Goal: Task Accomplishment & Management: Manage account settings

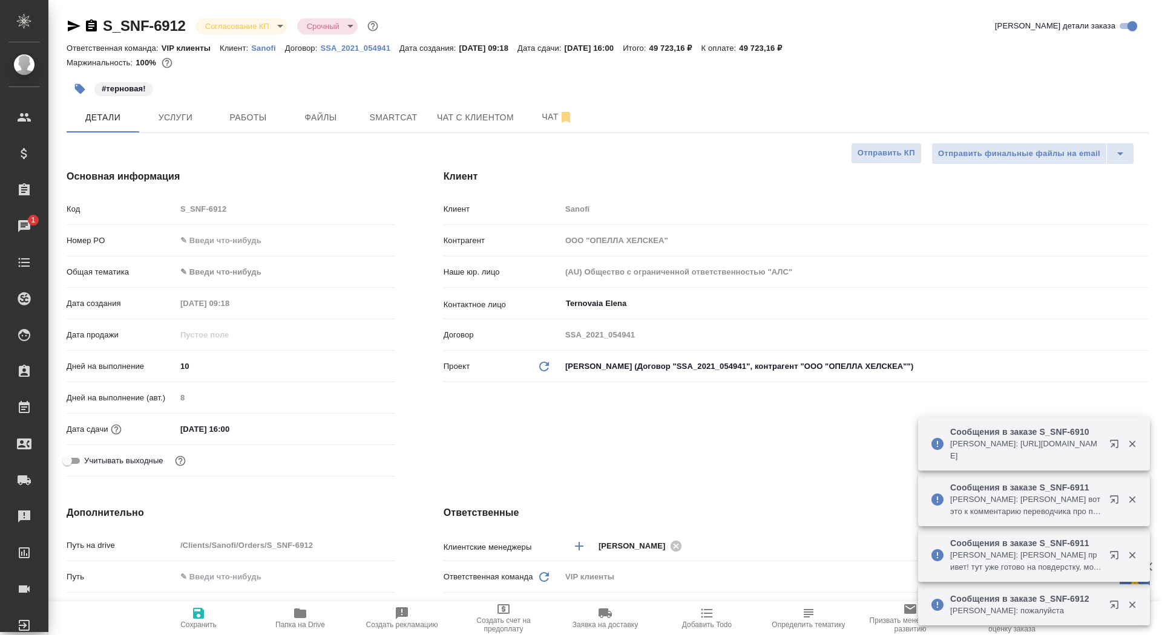
select select "RU"
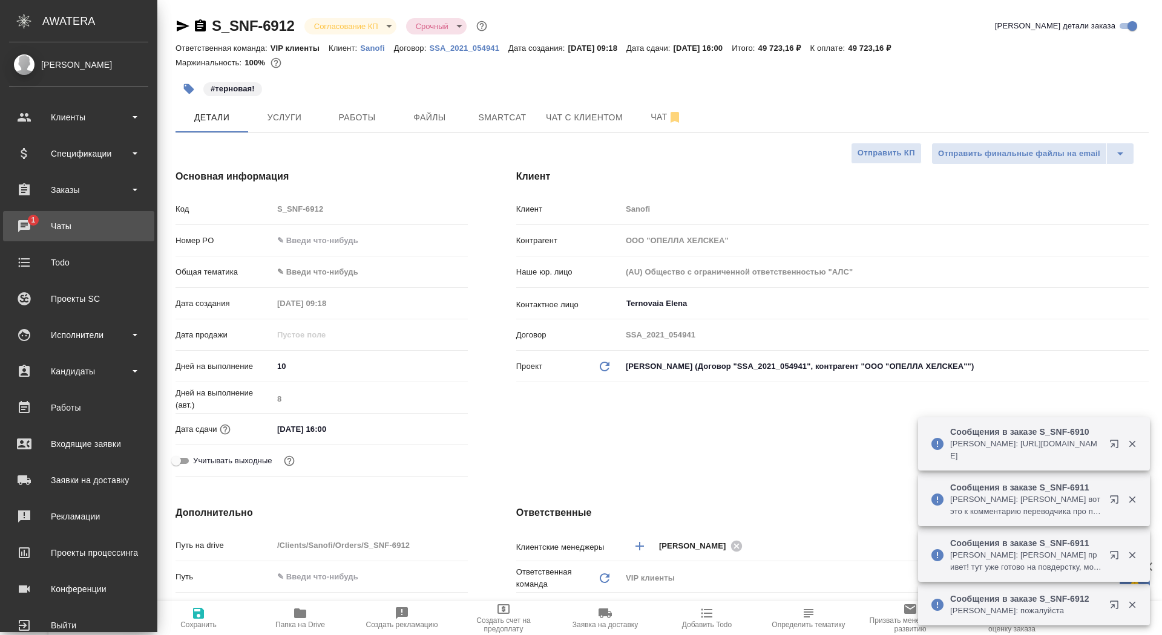
click at [49, 232] on div "Чаты" at bounding box center [78, 226] width 139 height 18
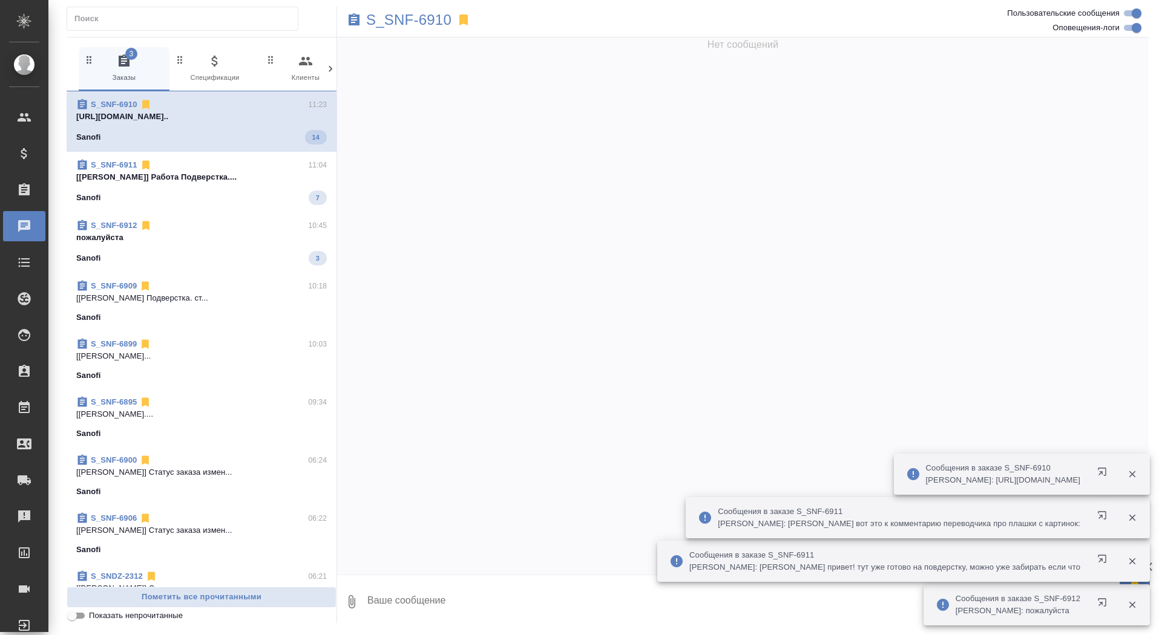
scroll to position [31983, 0]
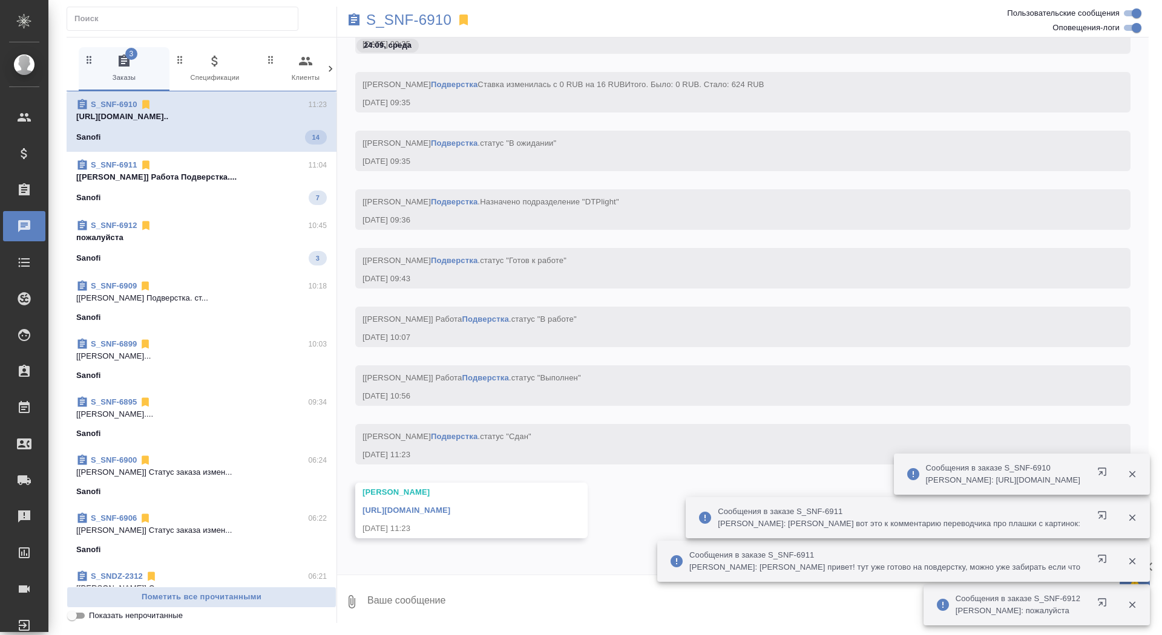
click at [166, 240] on p "пожалуйста" at bounding box center [201, 238] width 250 height 12
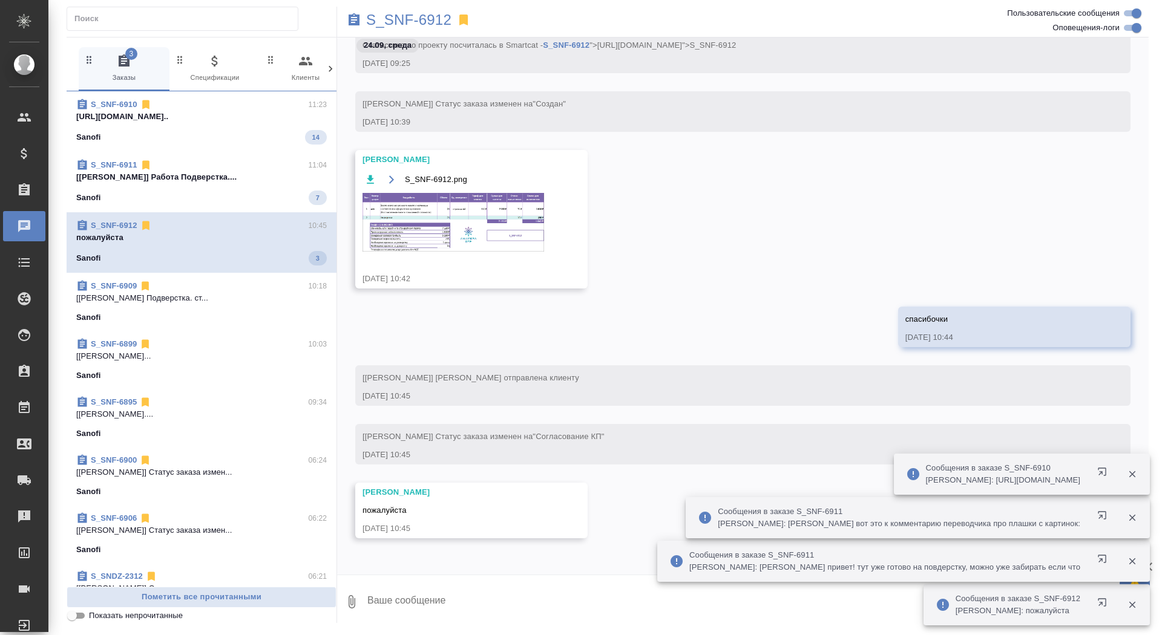
scroll to position [1546, 0]
click at [204, 162] on div "S_SNF-6911 11:04" at bounding box center [201, 163] width 250 height 12
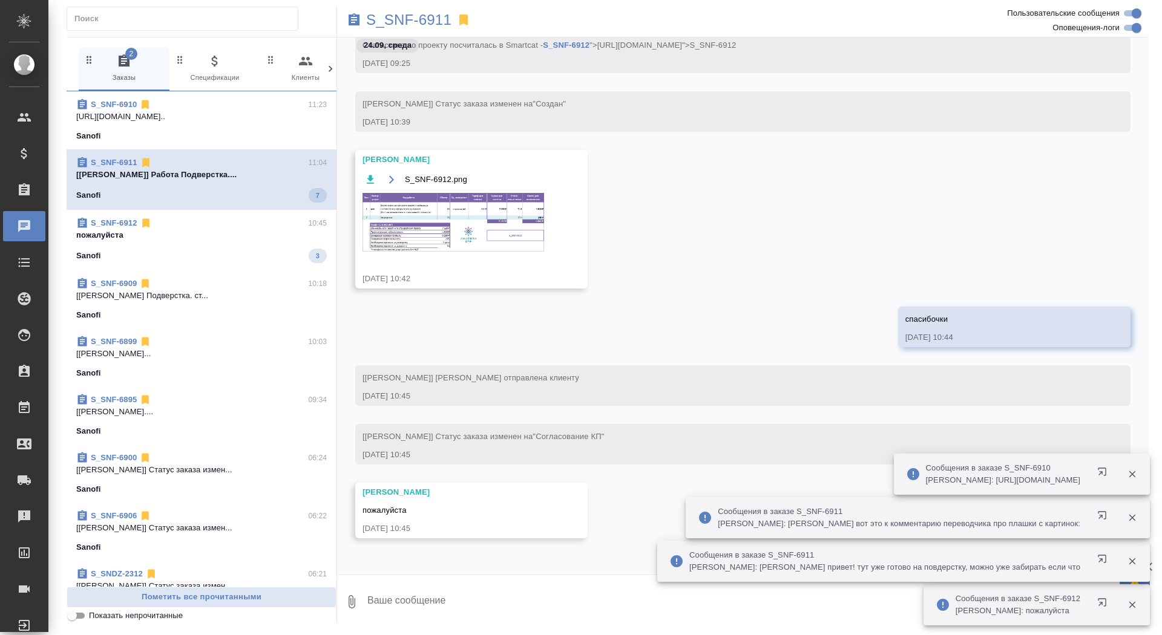
scroll to position [36986, 0]
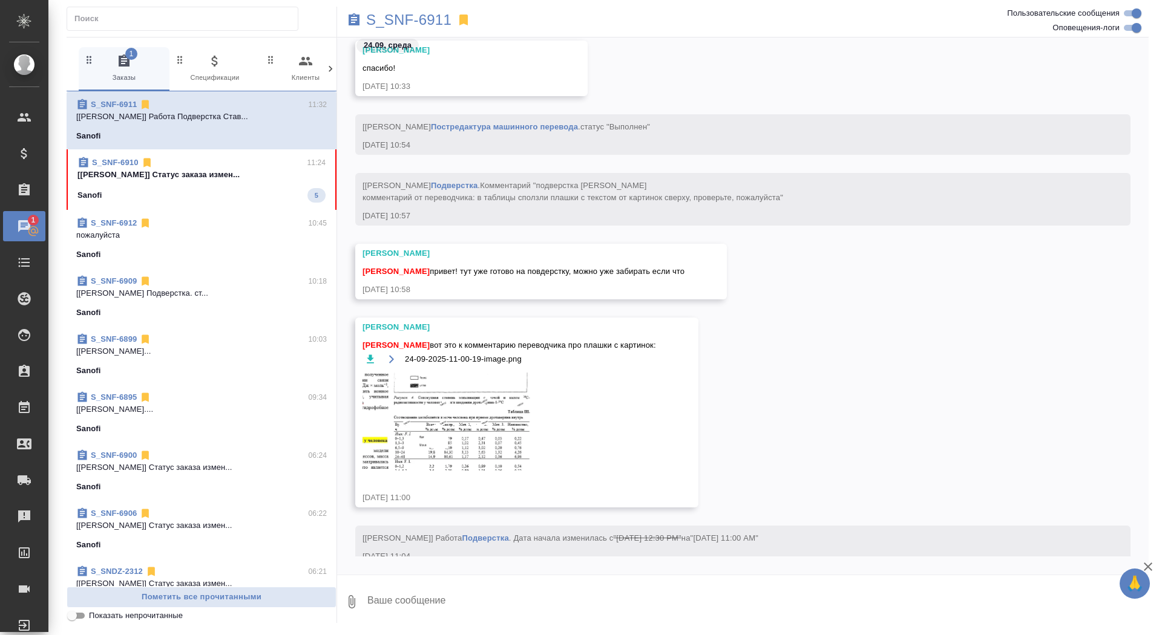
click at [193, 203] on div "S_SNF-6910 11:24 [Горшкова Валентина] Статус заказа измен... Sanofi 5" at bounding box center [202, 179] width 270 height 61
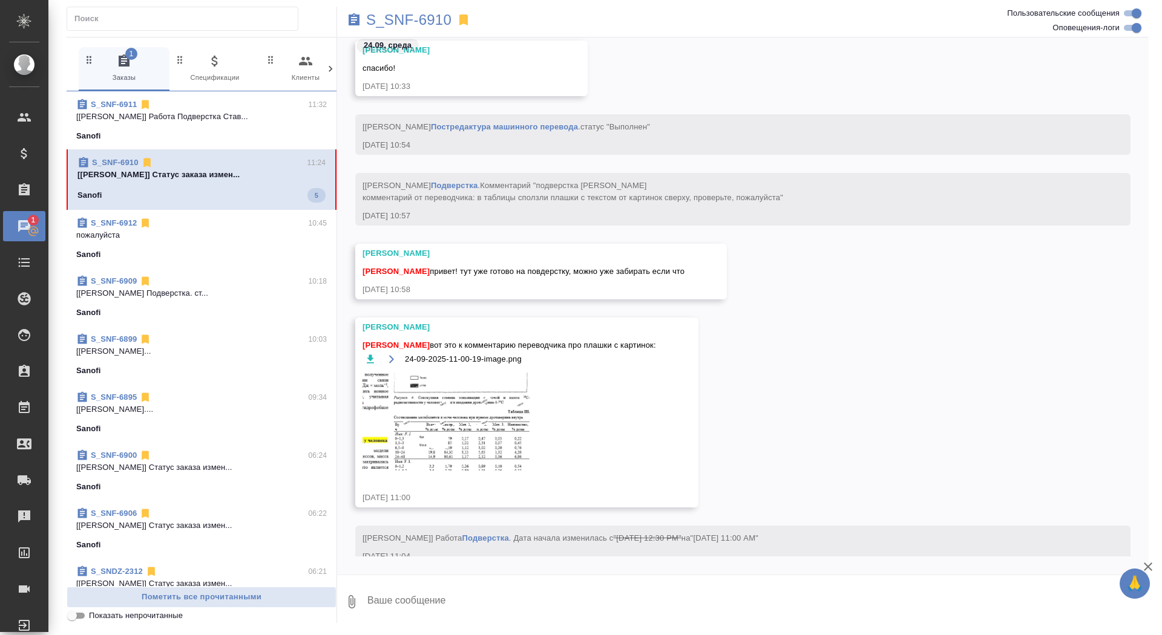
scroll to position [31414, 0]
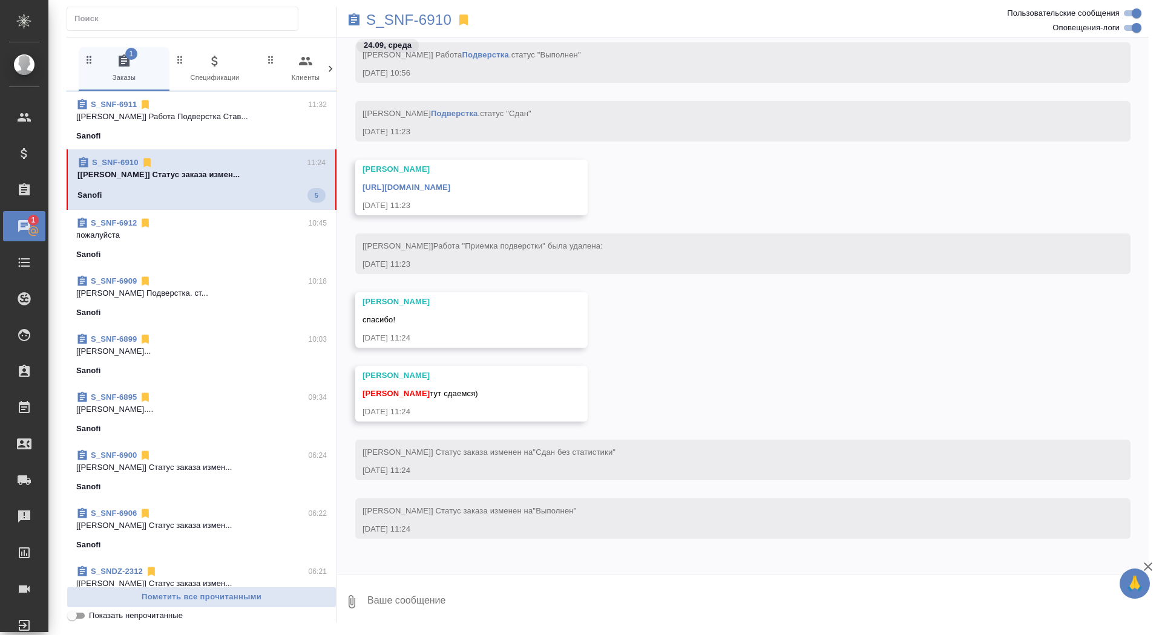
click at [505, 599] on textarea at bounding box center [757, 601] width 782 height 41
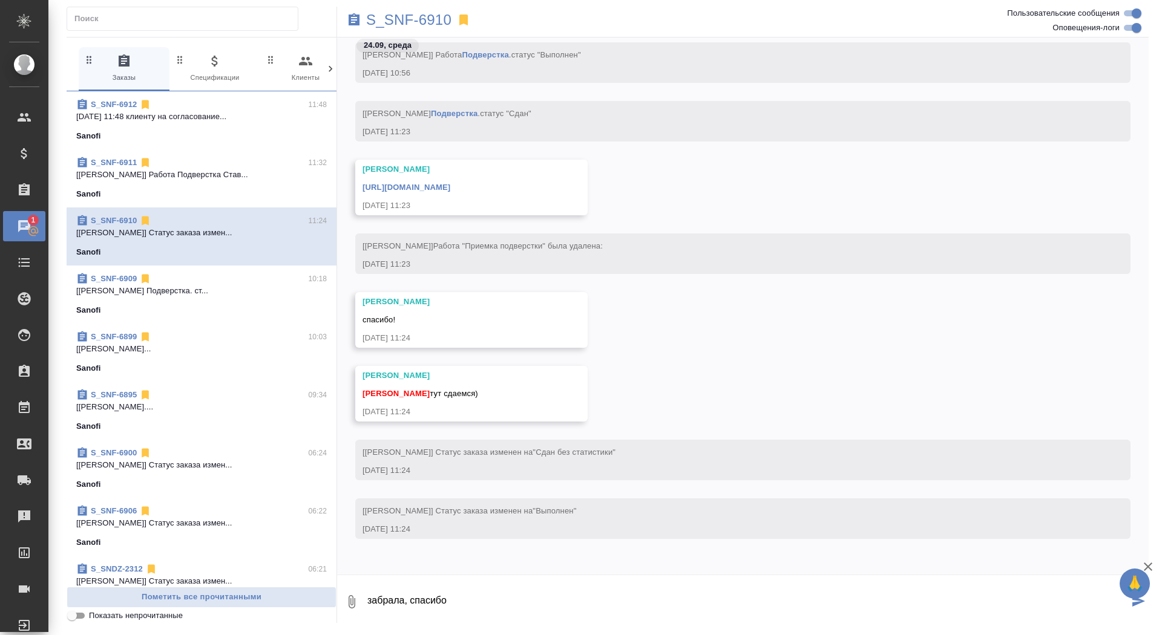
type textarea "забрала, спасибо"
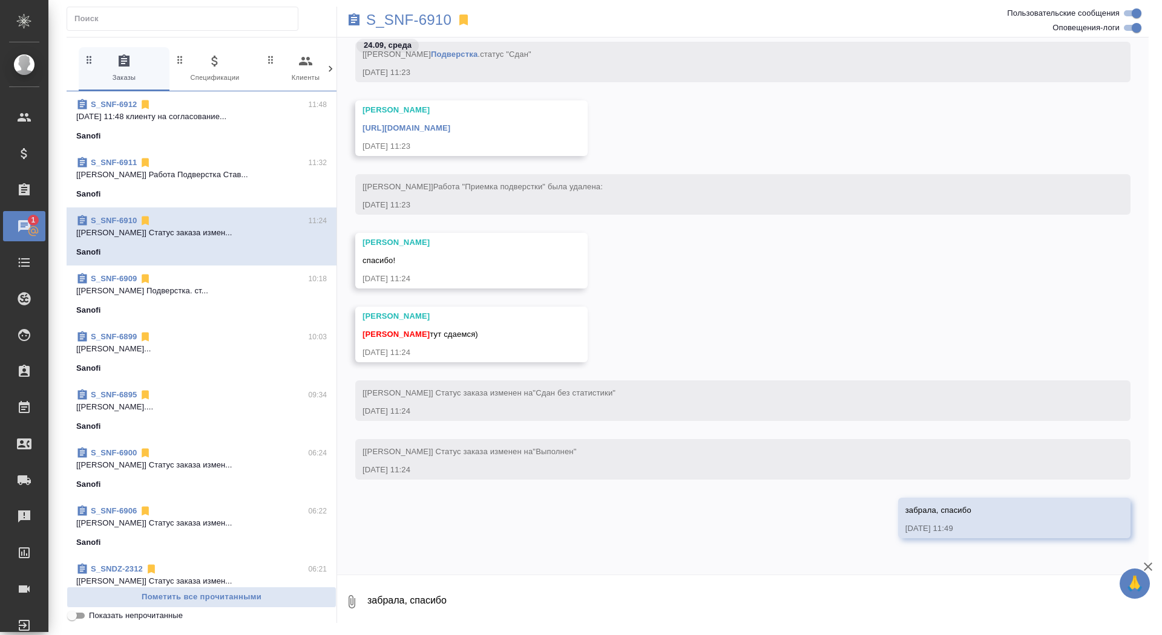
click at [450, 123] on link "https://drive.awatera.com/apps/files/files/10457582?dir=/Shares/Sanofi/Orders/S…" at bounding box center [406, 127] width 88 height 9
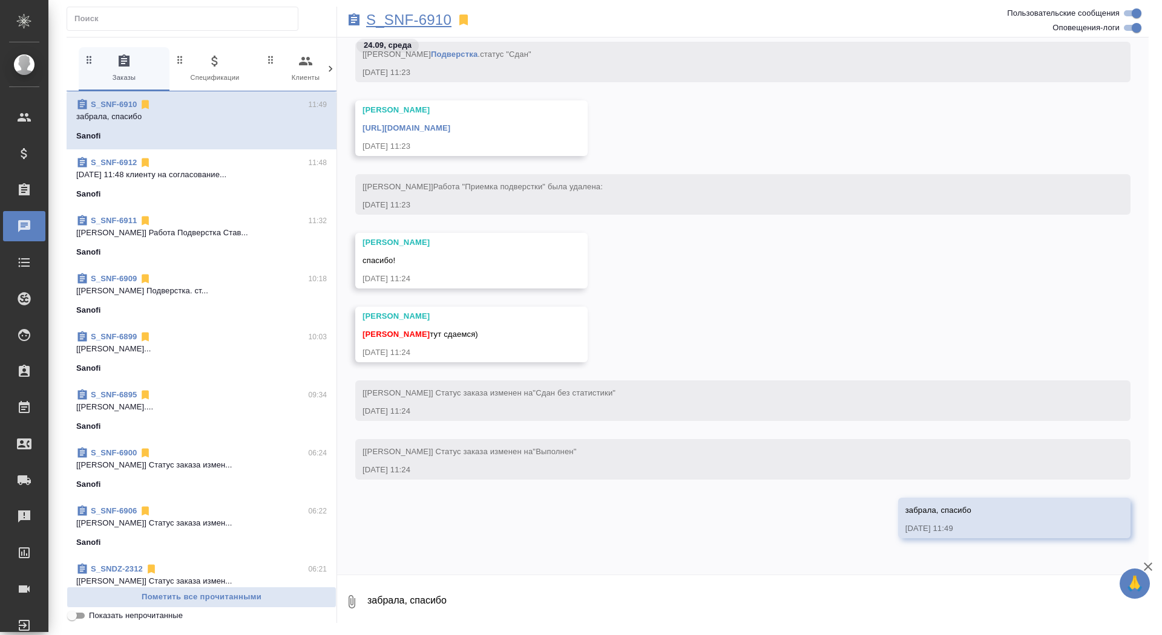
click at [420, 23] on p "S_SNF-6910" at bounding box center [408, 20] width 85 height 12
click at [236, 204] on div "S_SNF-6912 11:48 24.09.2025 11:48 клиенту на согласование... Sanofi" at bounding box center [202, 178] width 270 height 58
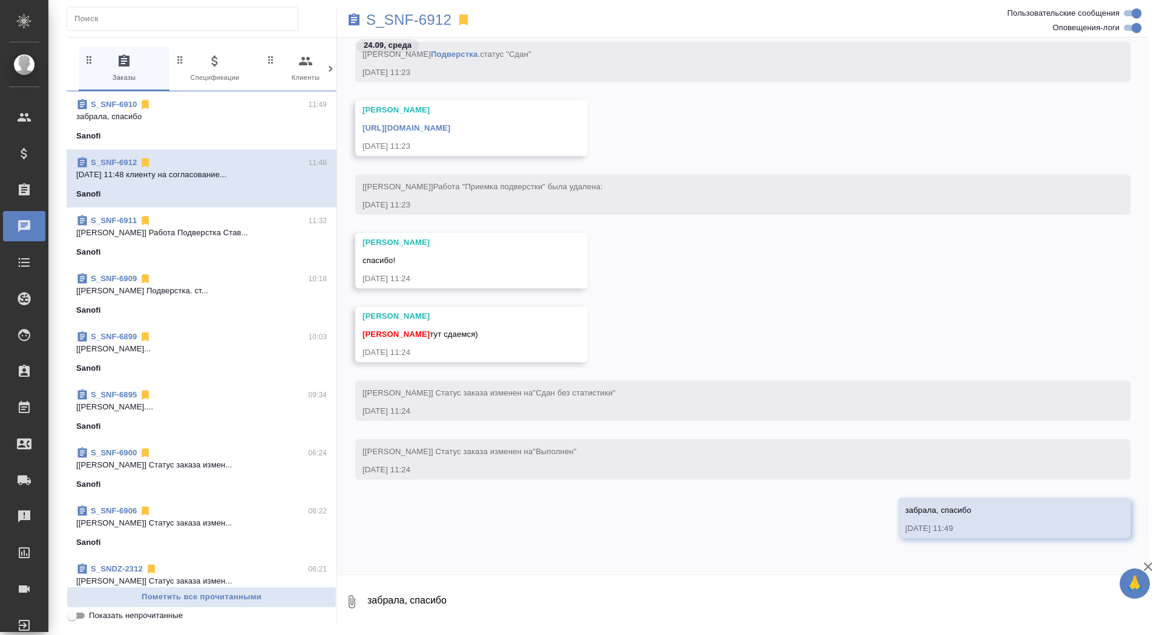
scroll to position [1157, 0]
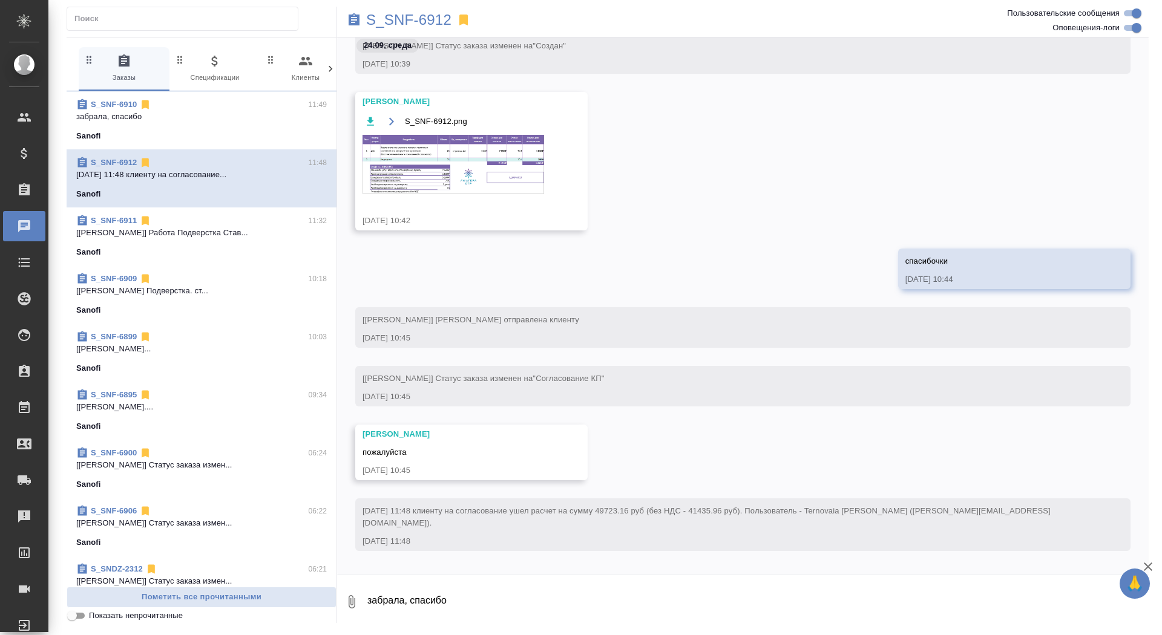
click at [422, 166] on img at bounding box center [453, 164] width 182 height 59
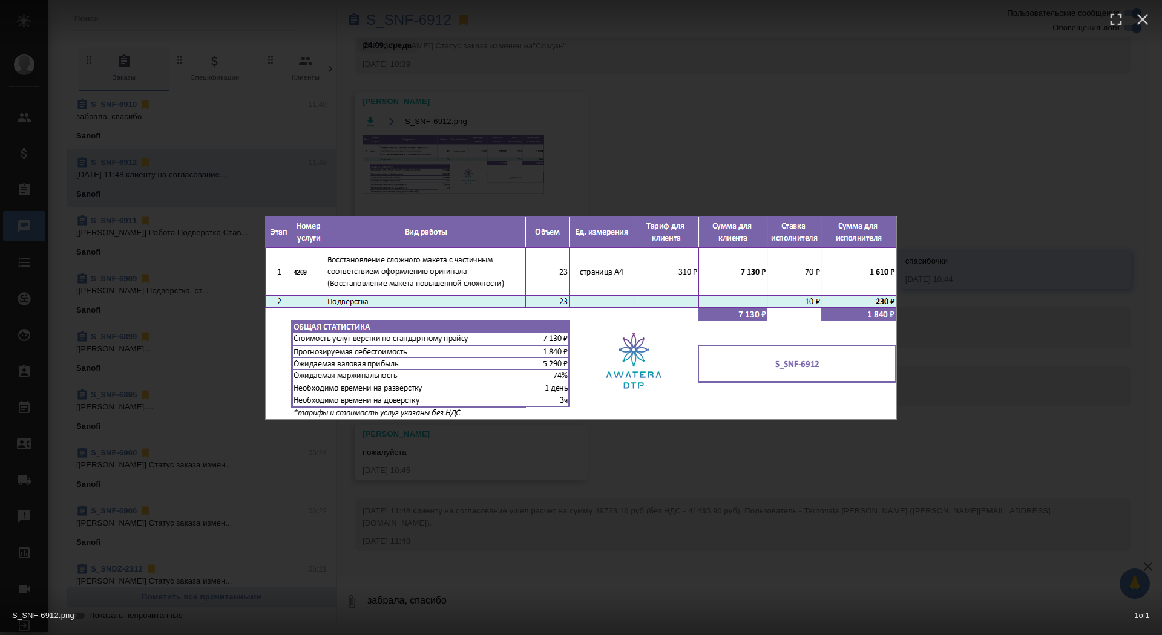
click at [423, 149] on div "S_SNF-6912.png 1 of 1" at bounding box center [581, 317] width 1162 height 635
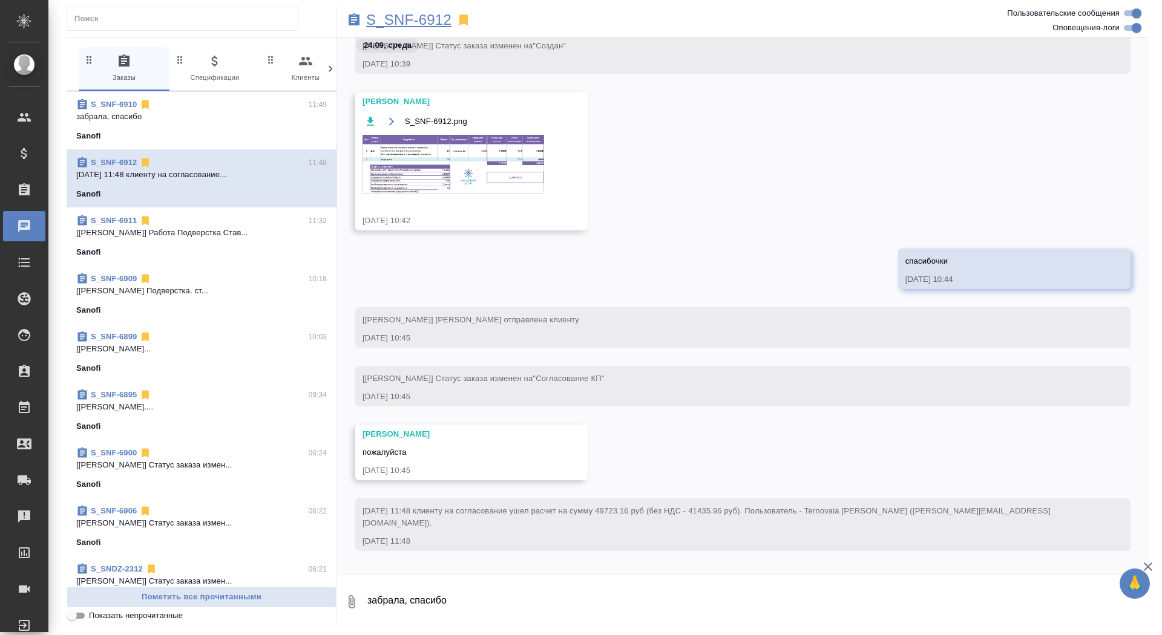
click at [427, 21] on p "S_SNF-6912" at bounding box center [408, 20] width 85 height 12
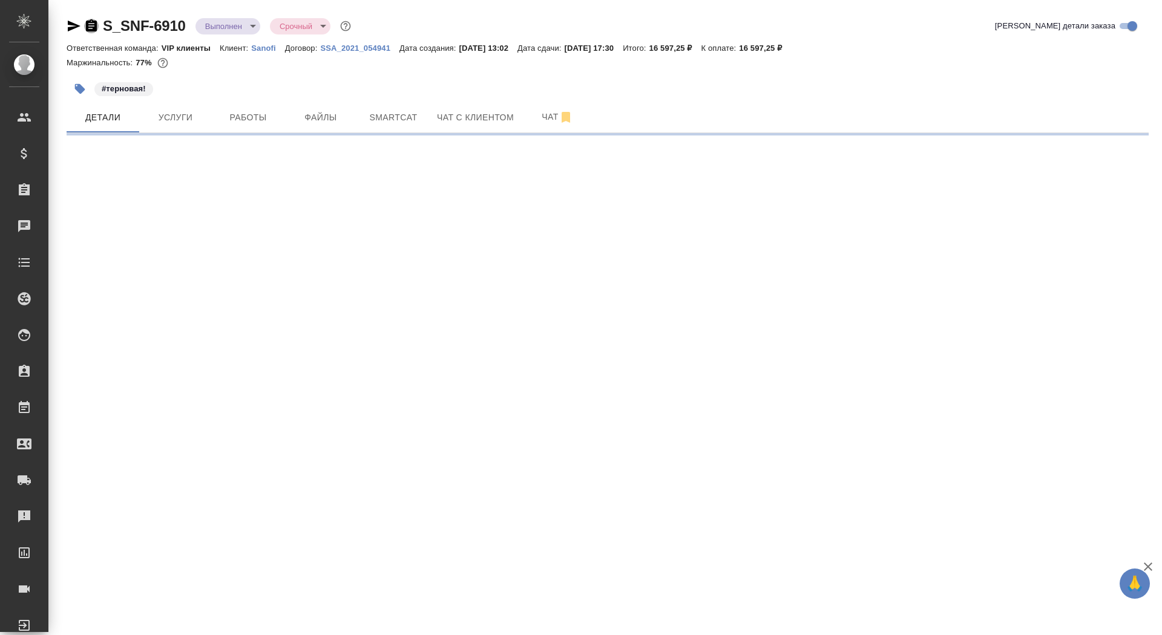
click at [89, 22] on icon "button" at bounding box center [91, 25] width 11 height 12
select select "RU"
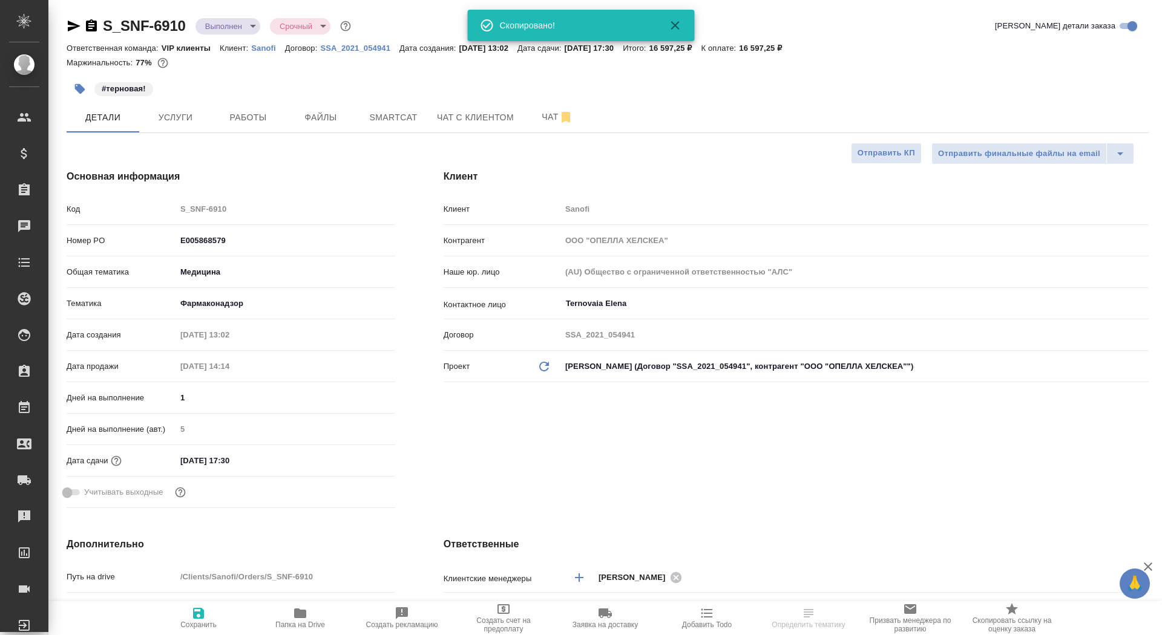
type textarea "x"
type input "[PERSON_NAME]"
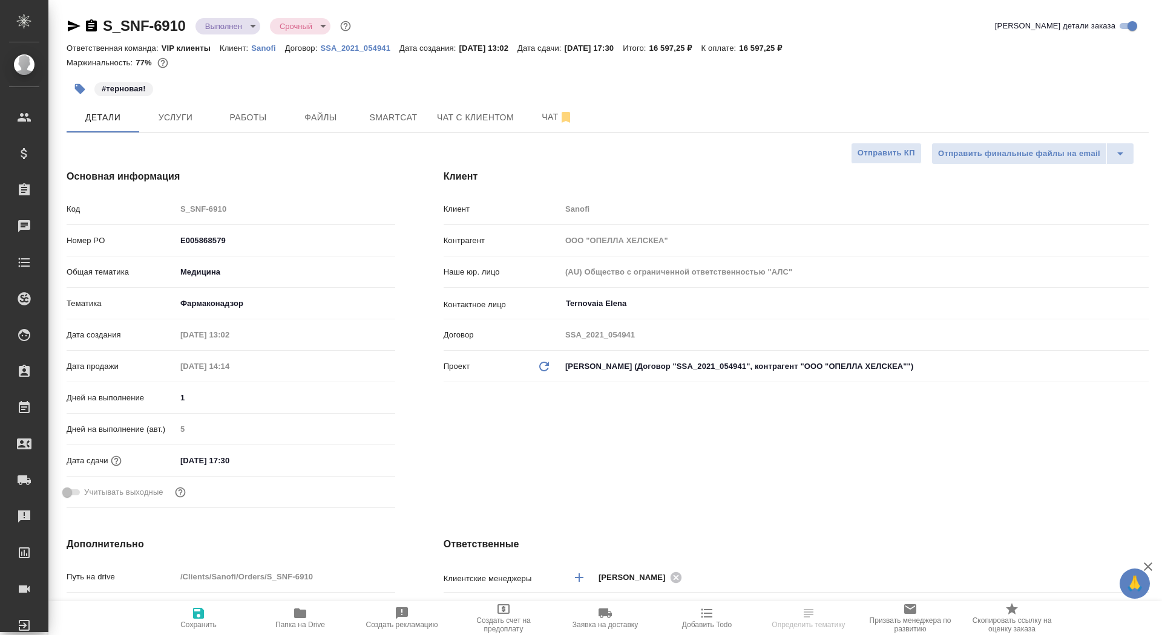
type textarea "x"
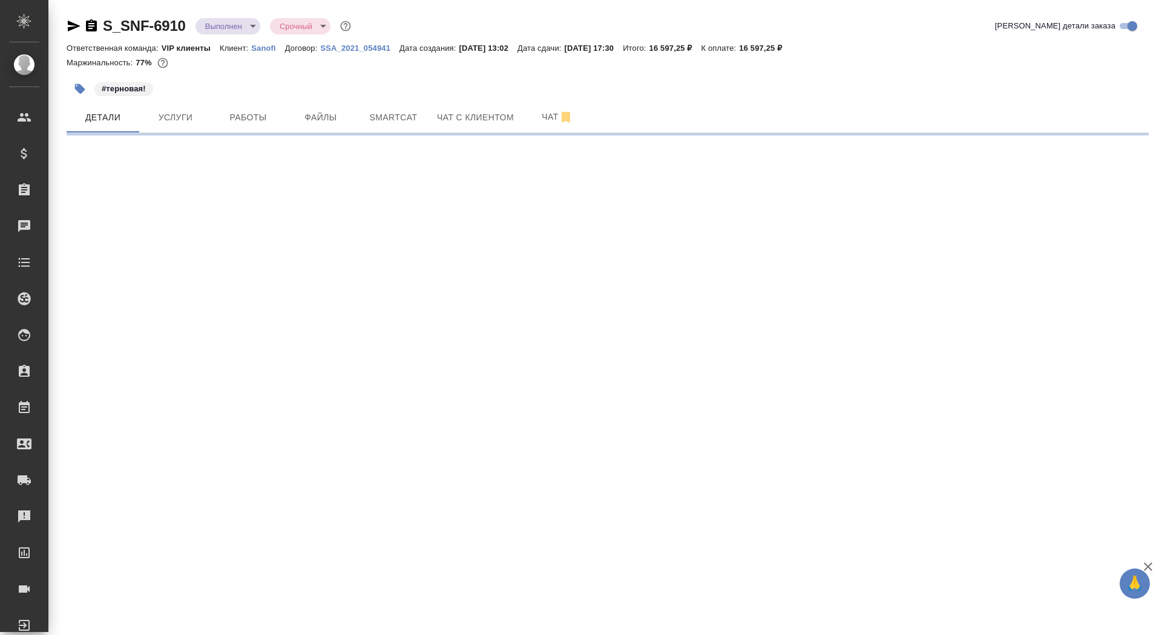
select select "RU"
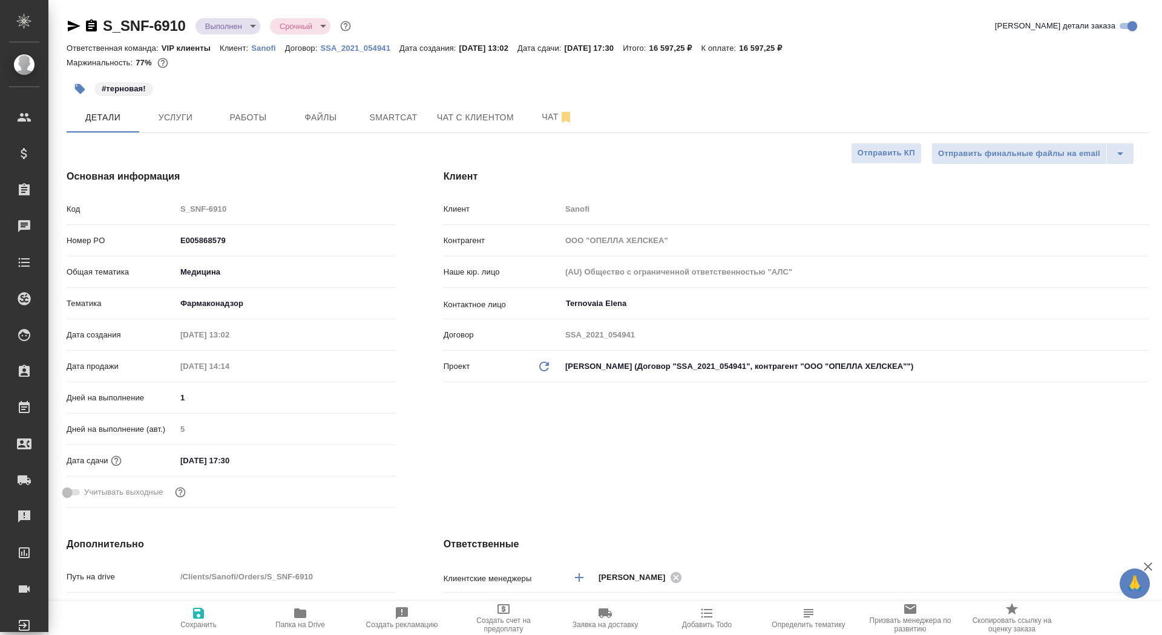
type textarea "x"
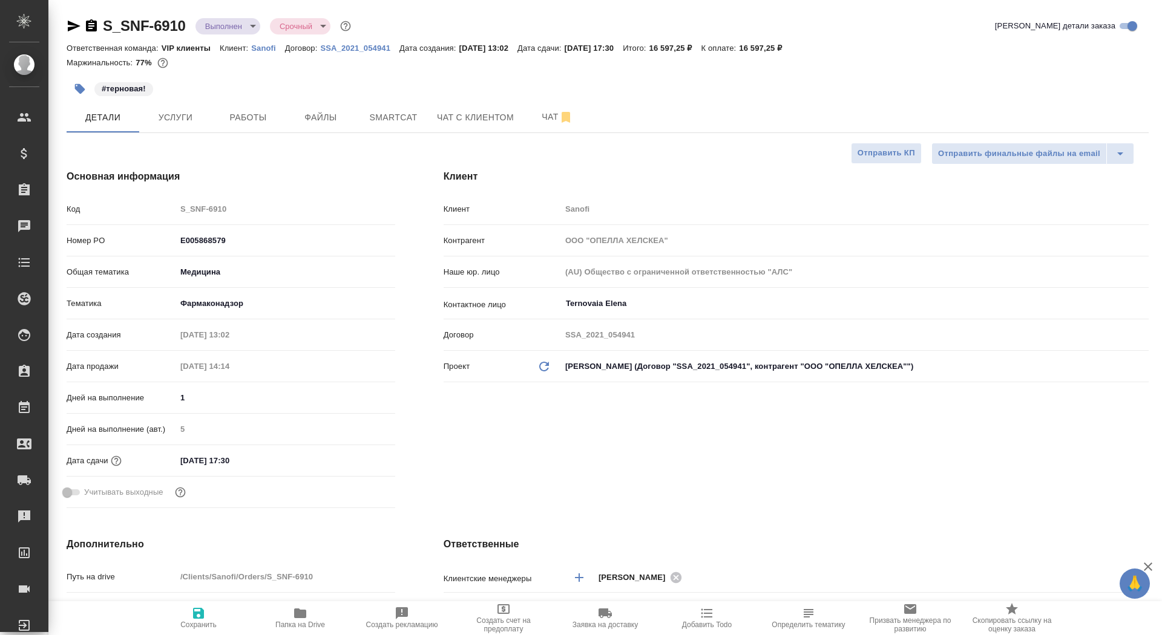
type textarea "x"
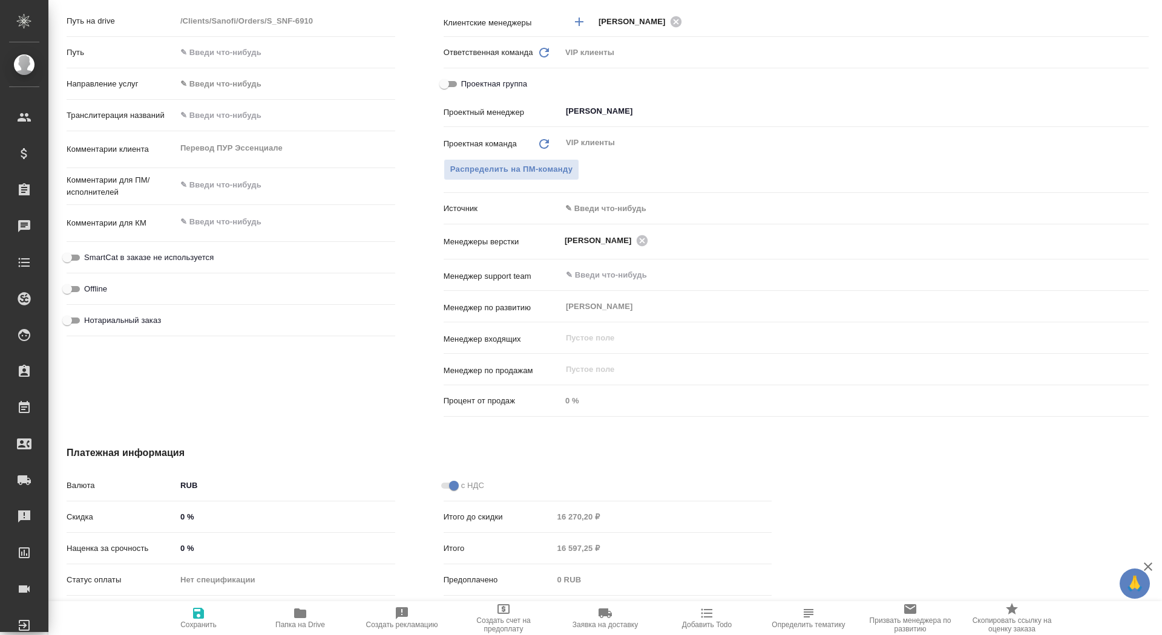
click at [136, 152] on div "Комментарии клиента Перевод ПУР Эссенциале x" at bounding box center [231, 149] width 329 height 27
type textarea "x"
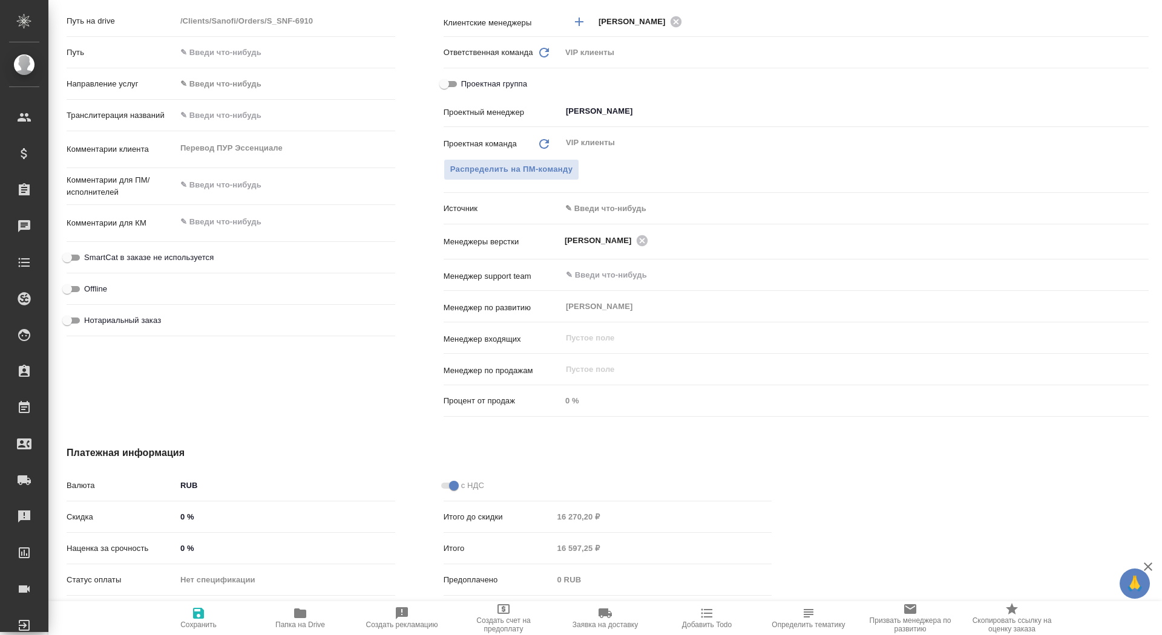
type textarea "x"
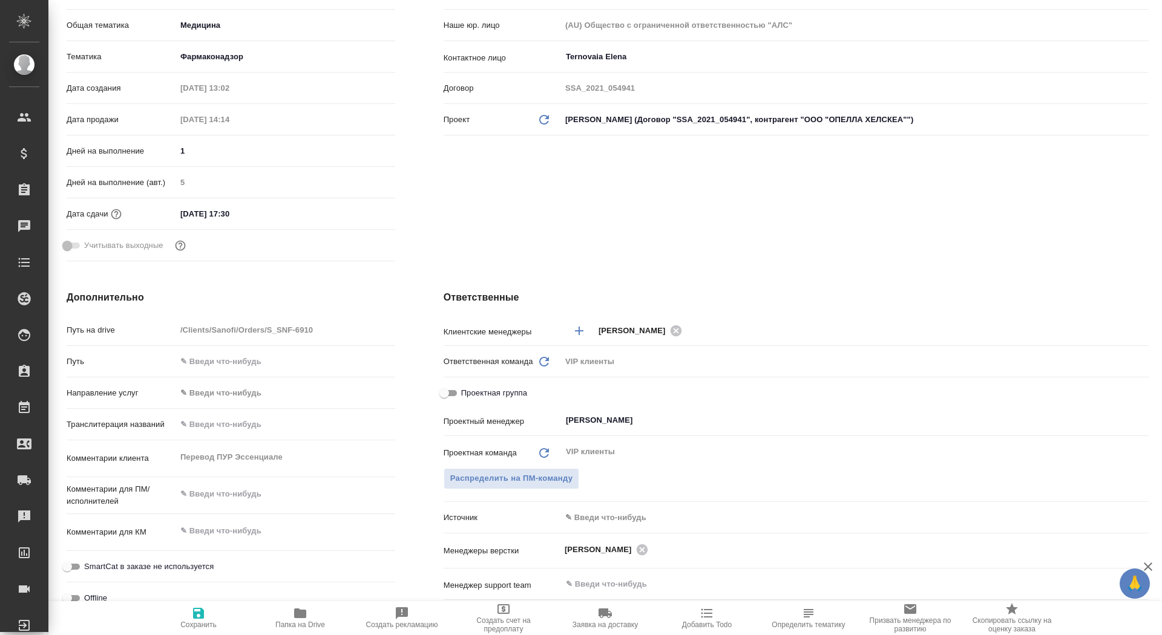
scroll to position [0, 0]
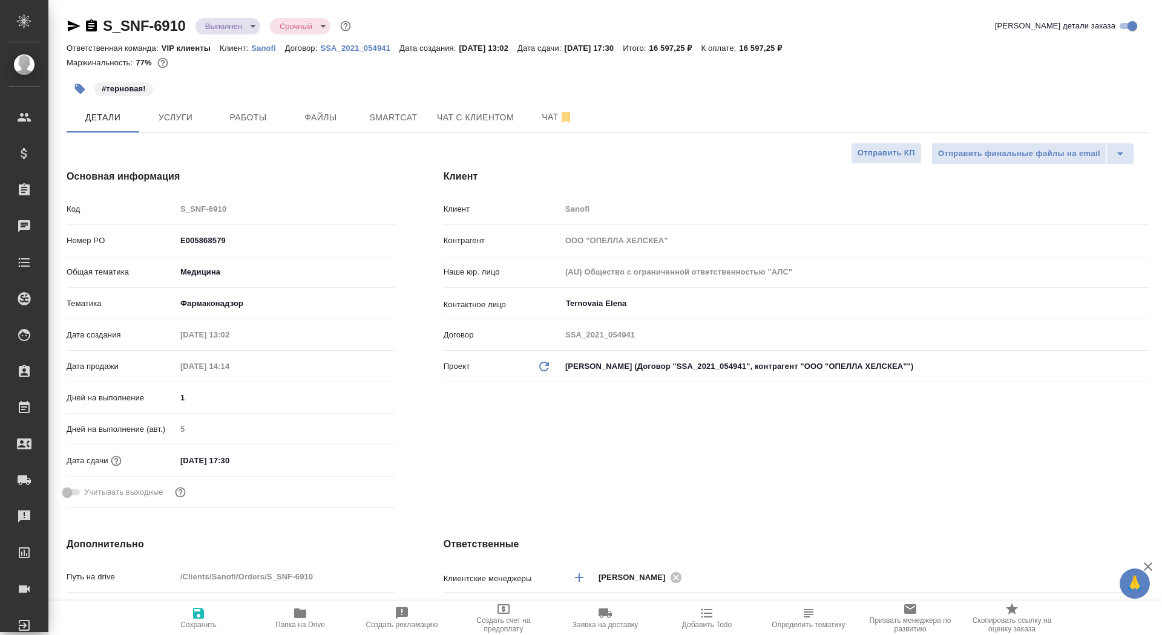
type textarea "x"
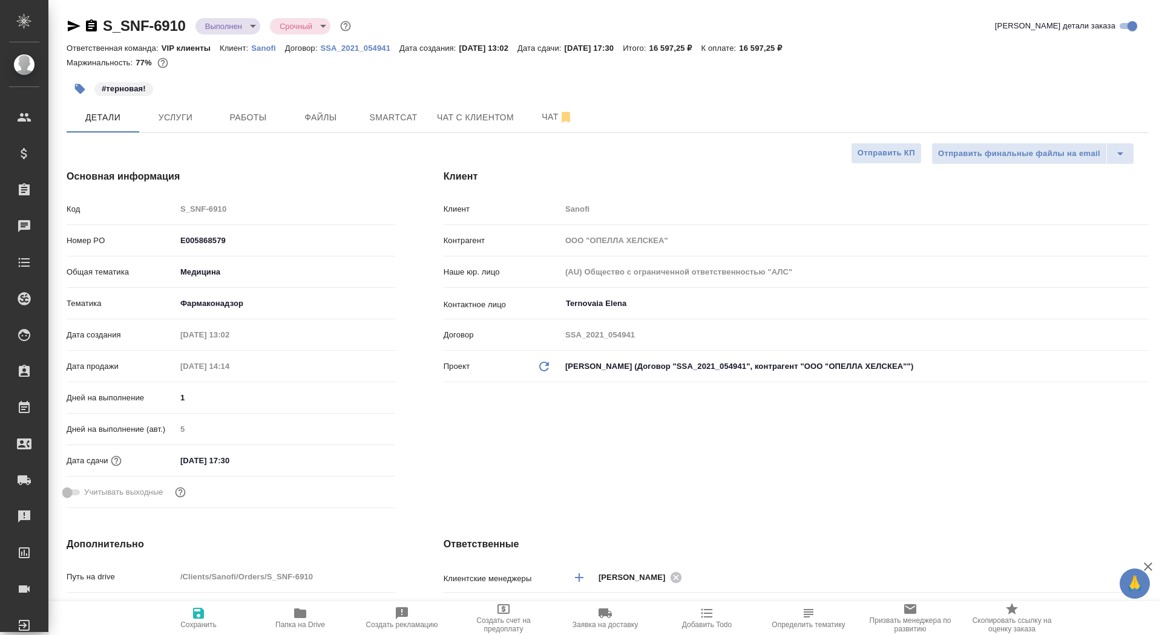
type textarea "x"
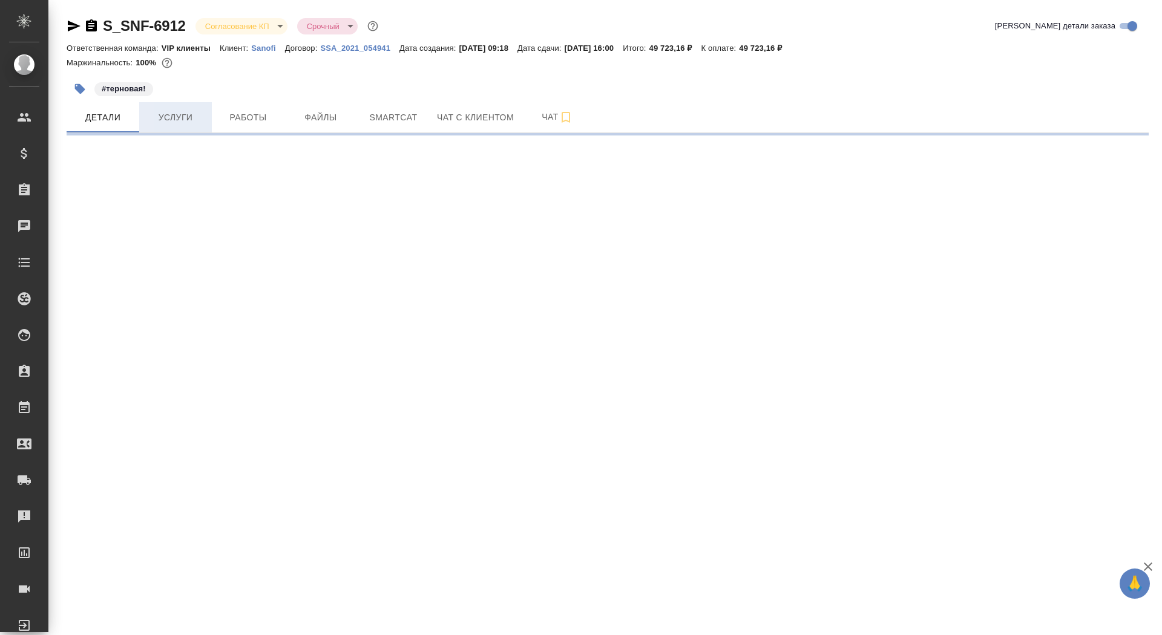
select select "RU"
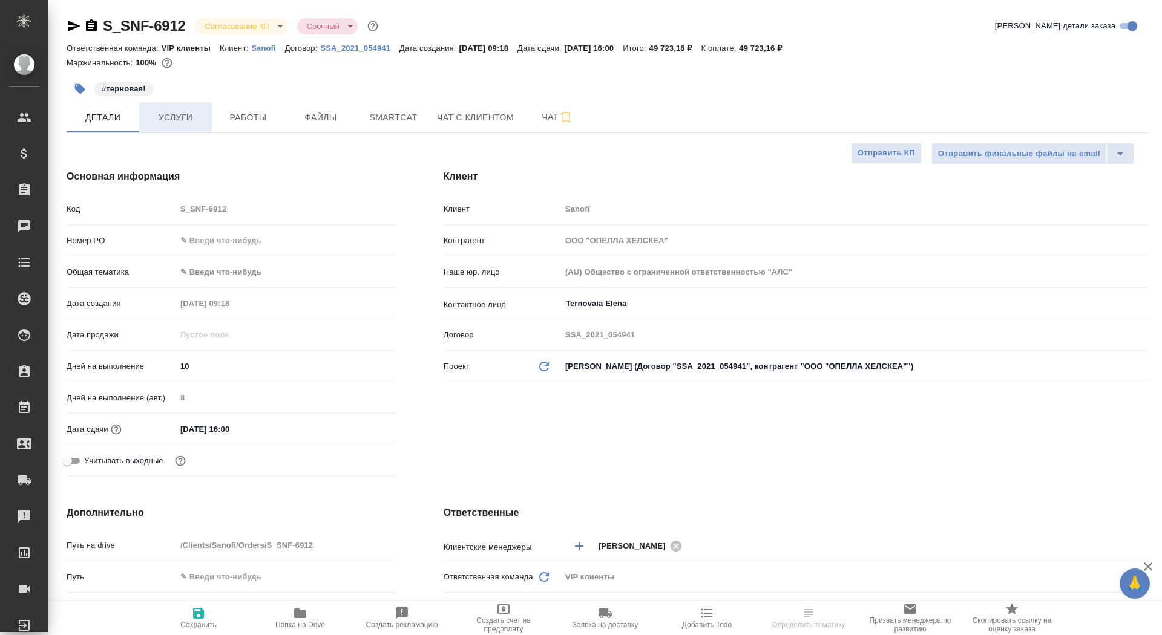
type textarea "x"
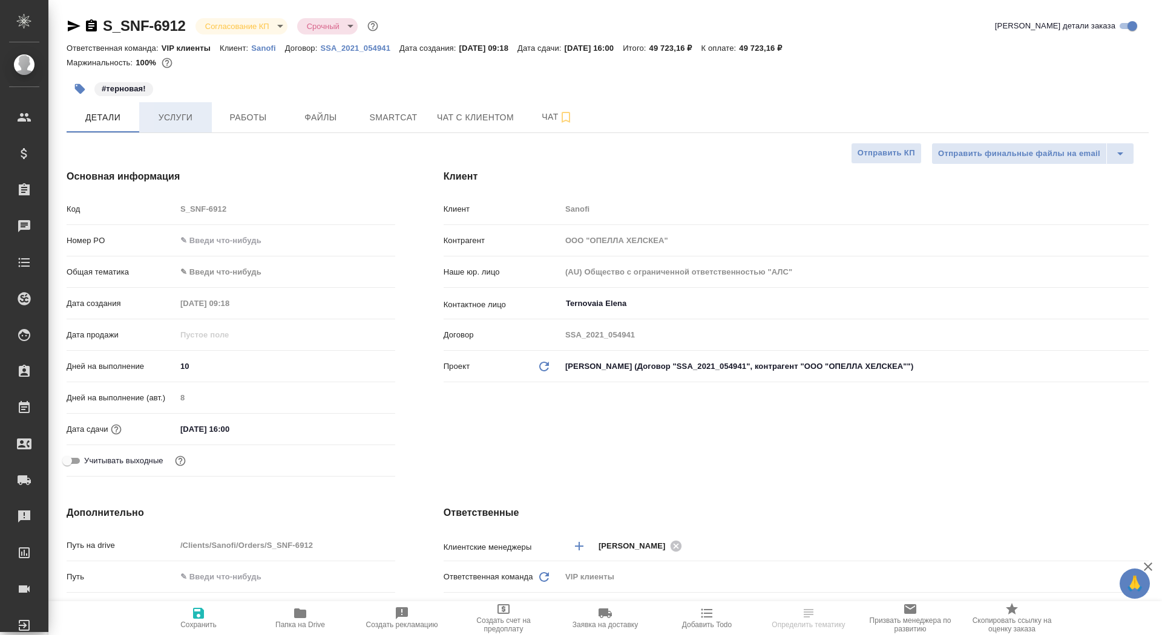
type textarea "x"
click at [270, 108] on button "Работы" at bounding box center [248, 117] width 73 height 30
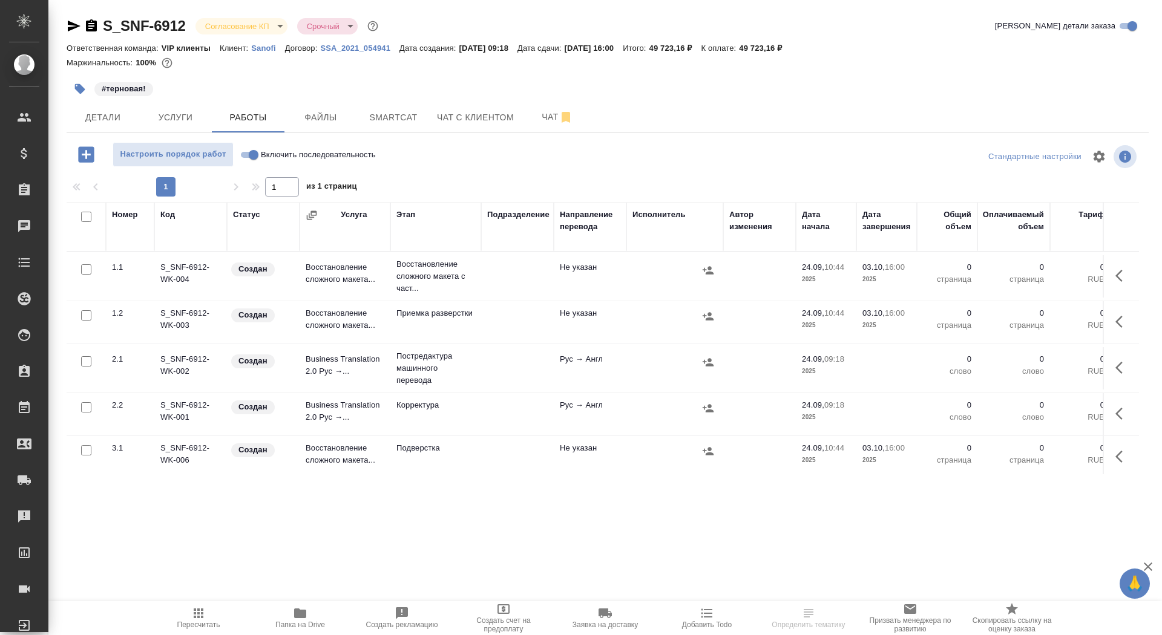
click at [1118, 275] on icon "button" at bounding box center [1122, 276] width 15 height 15
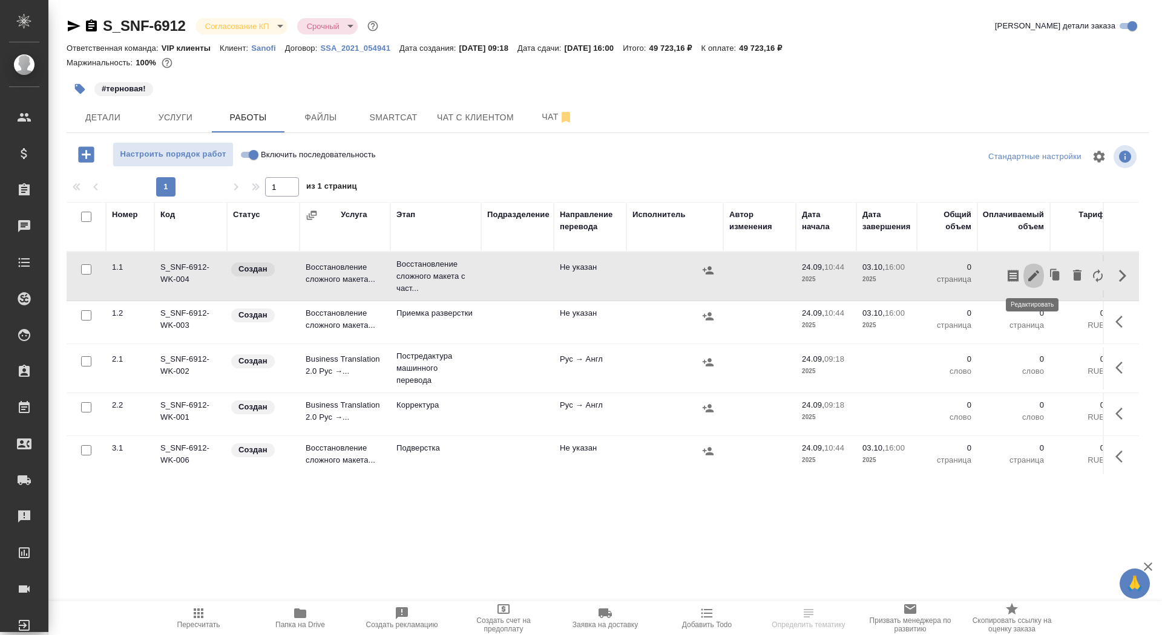
click at [1035, 279] on icon "button" at bounding box center [1033, 276] width 15 height 15
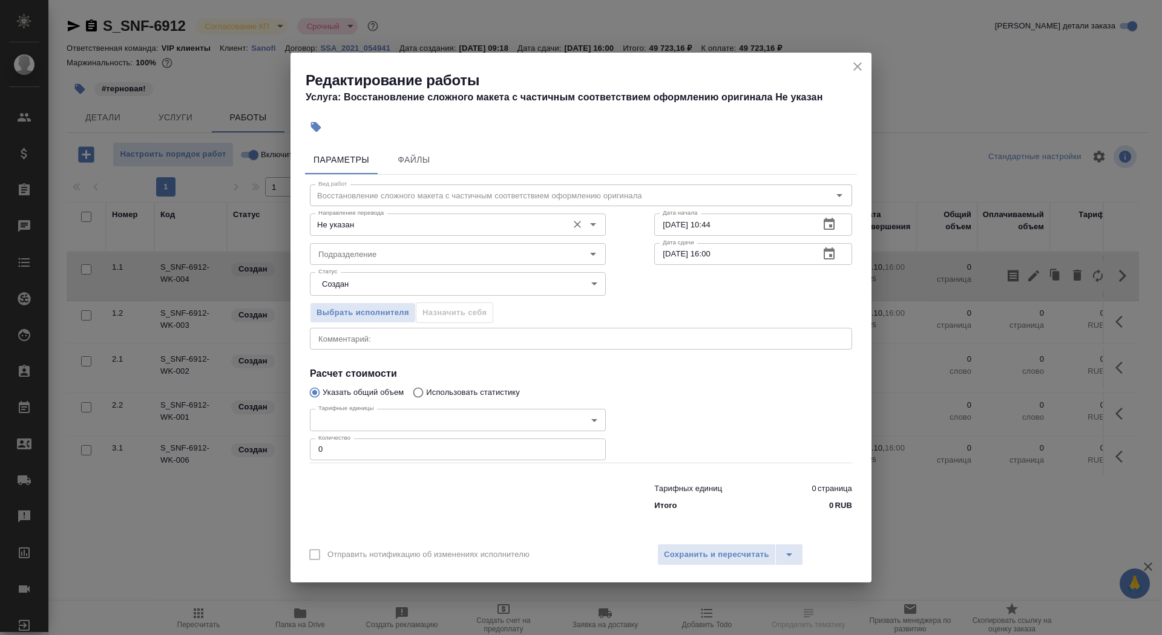
click at [351, 221] on input "Не указан" at bounding box center [437, 224] width 248 height 15
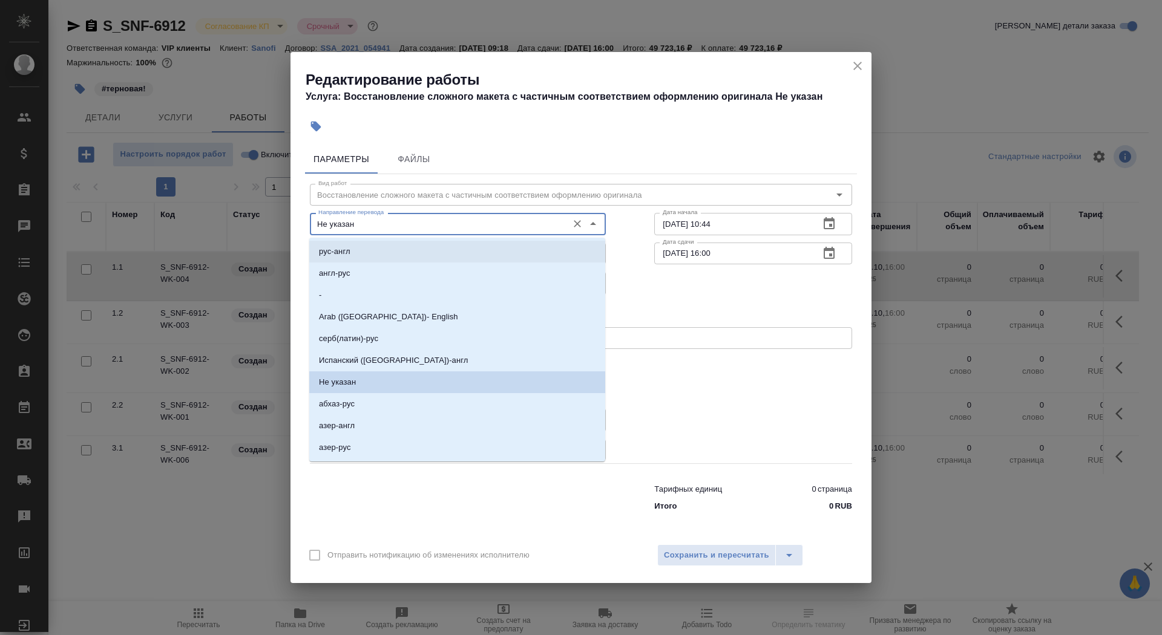
click at [342, 252] on p "рус-англ" at bounding box center [334, 252] width 31 height 12
type input "рус-англ"
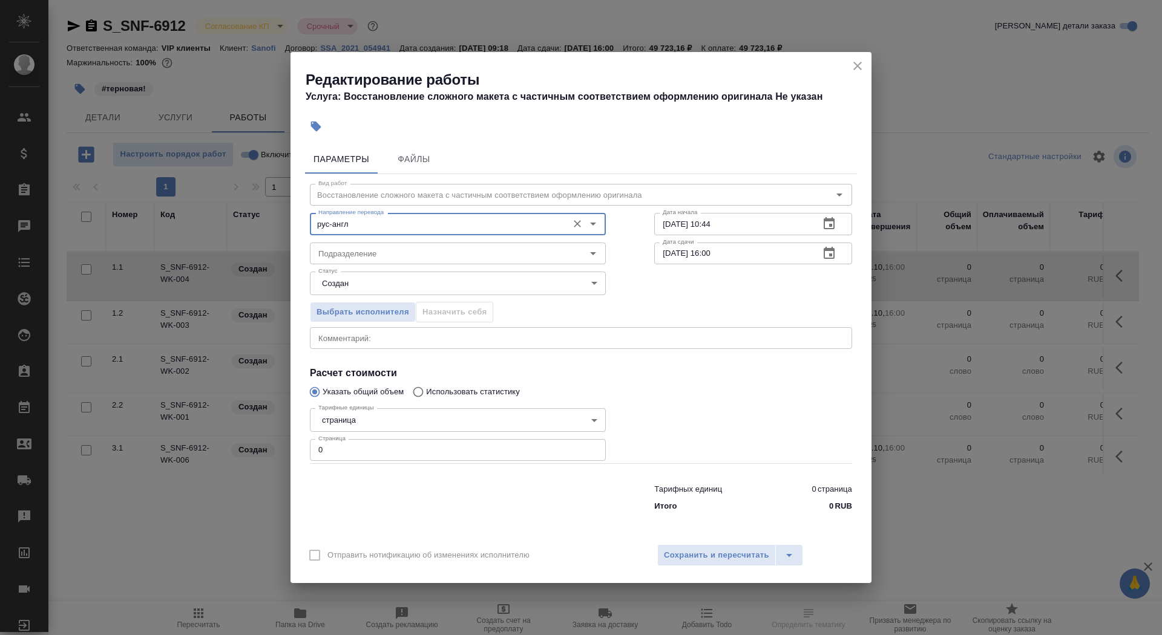
click at [354, 264] on div "Статус Создан created Статус" at bounding box center [458, 282] width 344 height 79
click at [352, 258] on input "Подразделение" at bounding box center [437, 253] width 248 height 15
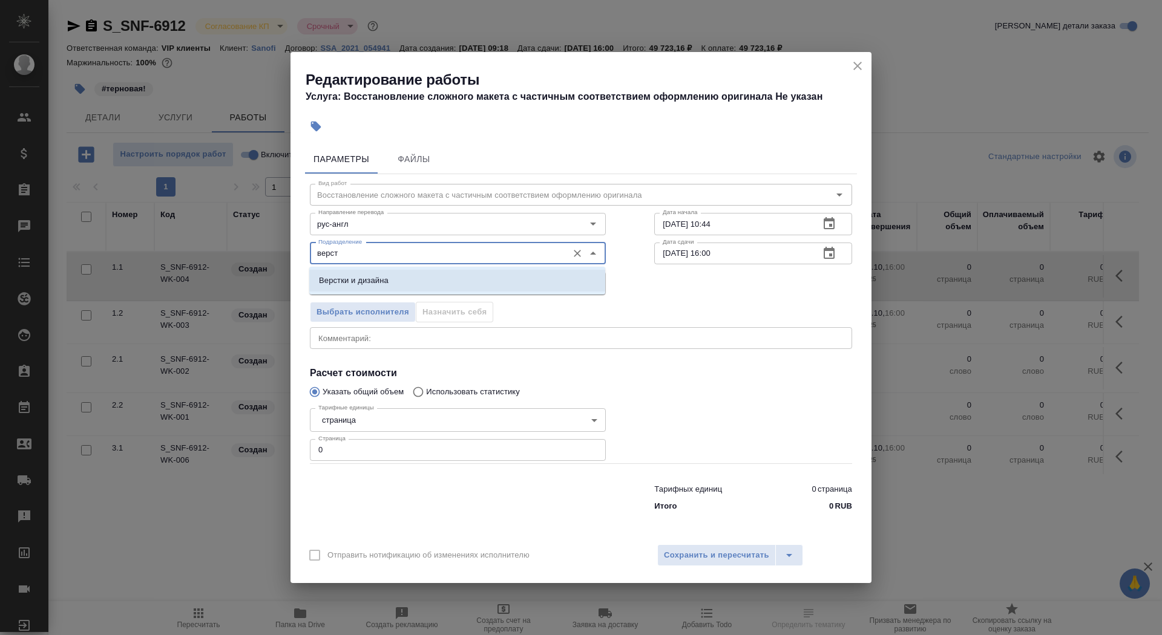
click at [365, 285] on p "Верстки и дизайна" at bounding box center [354, 281] width 70 height 12
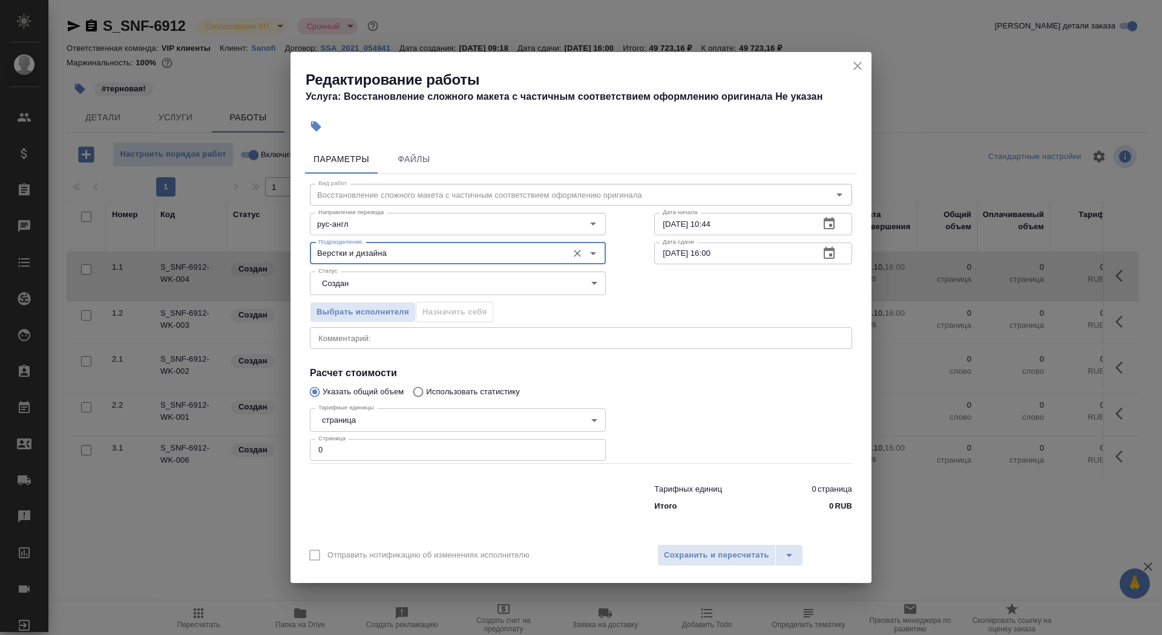
type input "Верстки и дизайна"
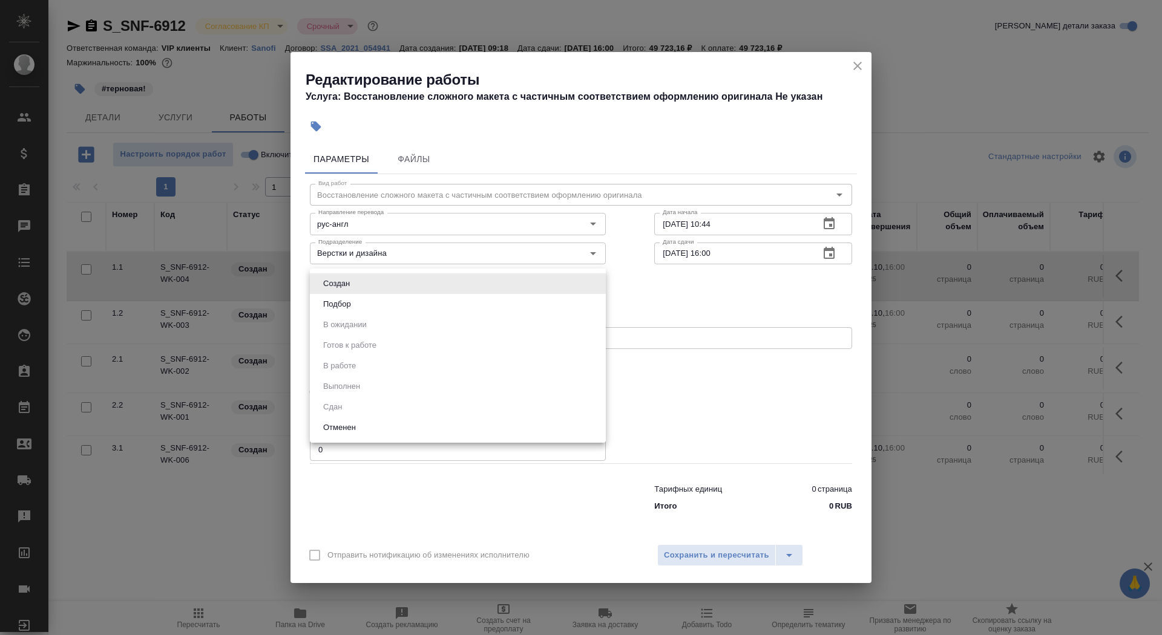
click at [384, 279] on body "🙏 .cls-1 fill:#fff; AWATERA Saydasheva Dilyara Клиенты Спецификации Заказы 0 Ча…" at bounding box center [581, 317] width 1162 height 635
click at [382, 306] on li "Подбор" at bounding box center [458, 304] width 296 height 21
type input "recruiting"
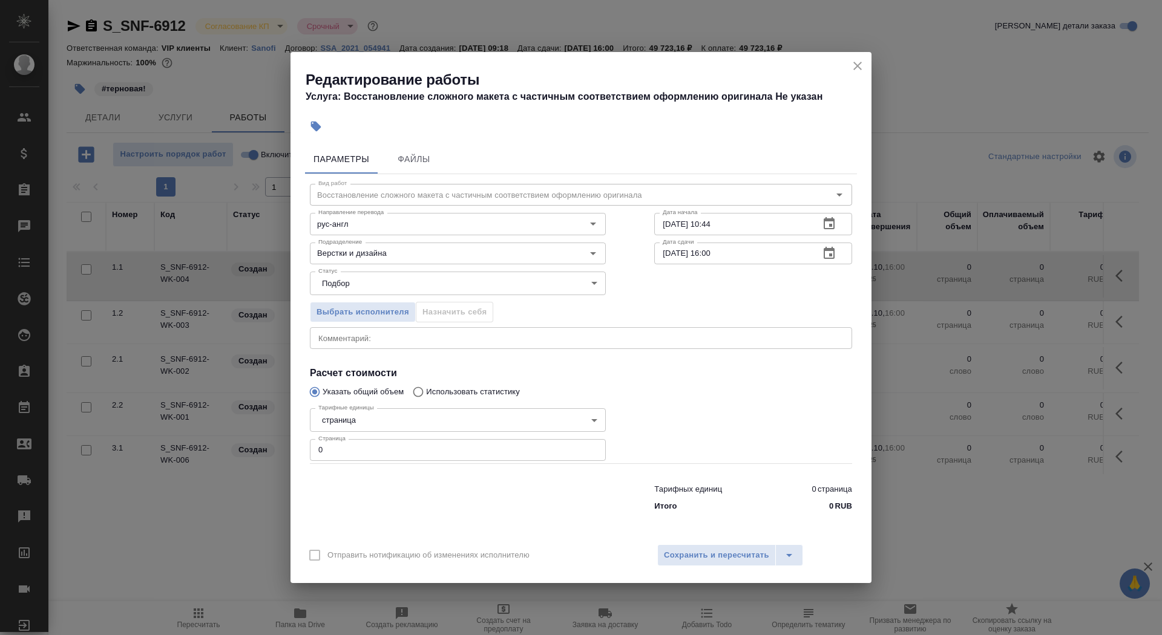
click at [375, 405] on div "Тарифные единицы страница 5a8b1489cc6b4906c91bfdb2 Тарифные единицы Страница 0 …" at bounding box center [458, 434] width 296 height 60
click at [376, 415] on body "🙏 .cls-1 fill:#fff; AWATERA Saydasheva Dilyara Клиенты Спецификации Заказы 0 Ча…" at bounding box center [581, 317] width 1162 height 635
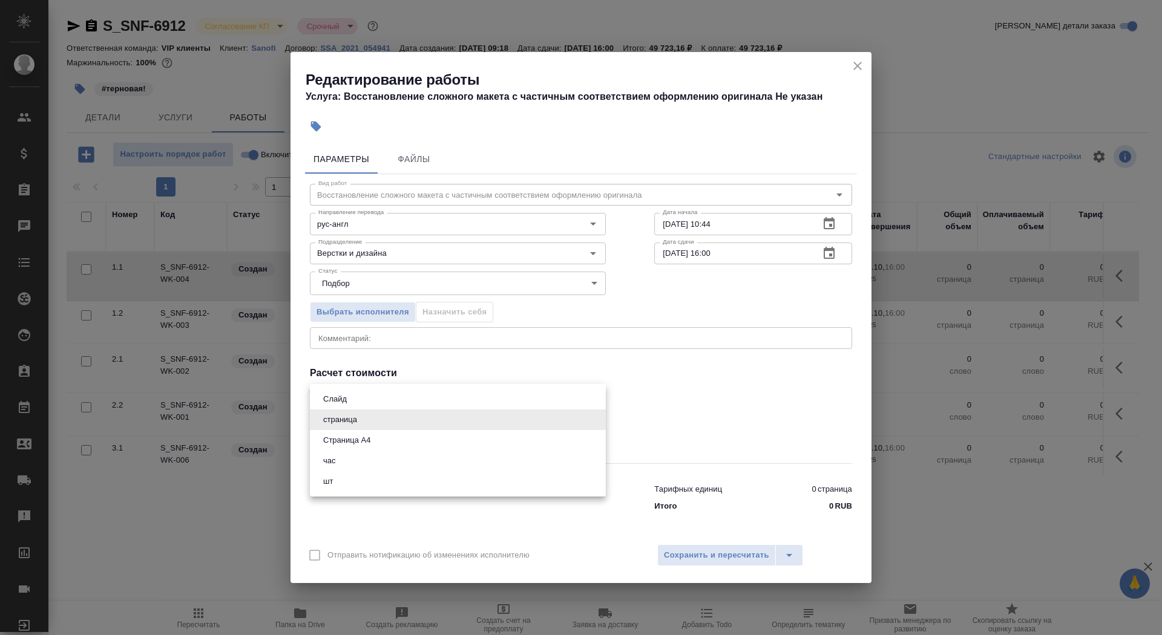
click at [371, 439] on button "Страница А4" at bounding box center [346, 440] width 54 height 13
type input "5f036ec4e16dec2d6b59c8ff"
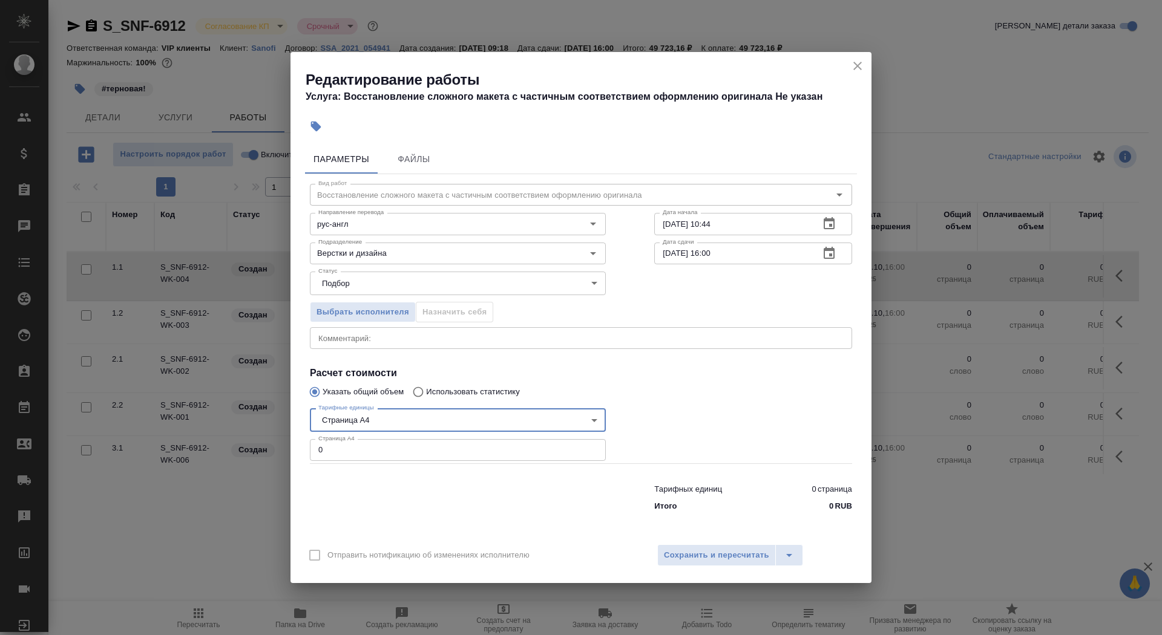
click at [371, 457] on input "0" at bounding box center [458, 450] width 296 height 22
type input "23"
click at [728, 227] on input "24.09.2025 10:44" at bounding box center [731, 224] width 155 height 22
type input "24.09.2025 11:50"
click at [831, 255] on icon "button" at bounding box center [828, 253] width 11 height 12
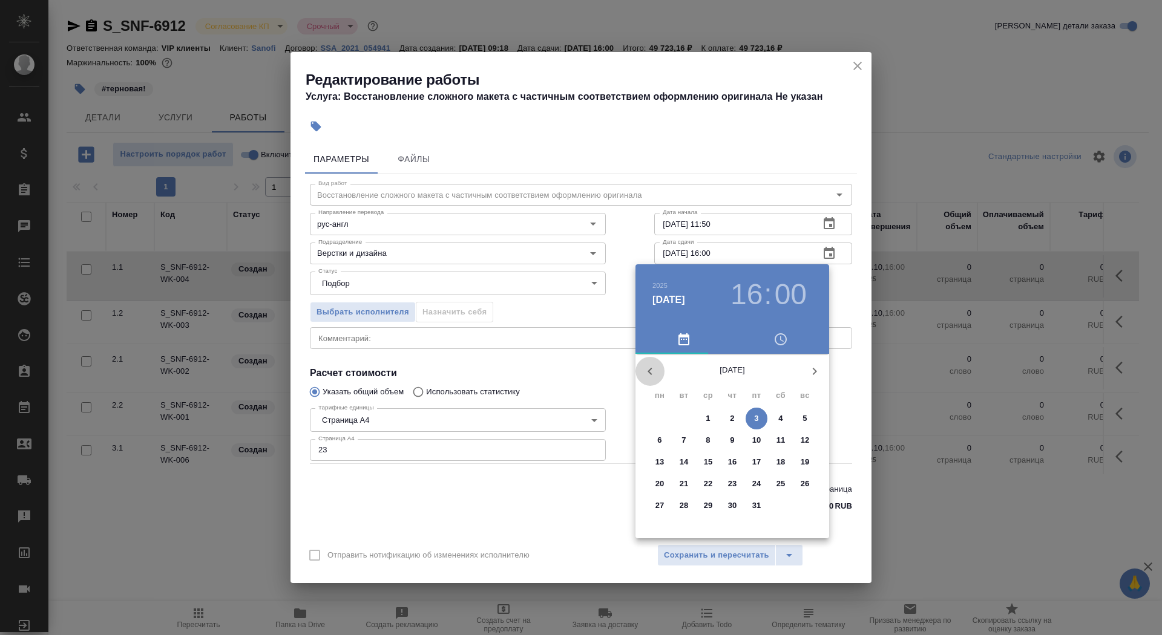
click at [649, 377] on icon "button" at bounding box center [650, 371] width 15 height 15
click at [731, 487] on p "25" at bounding box center [732, 484] width 9 height 12
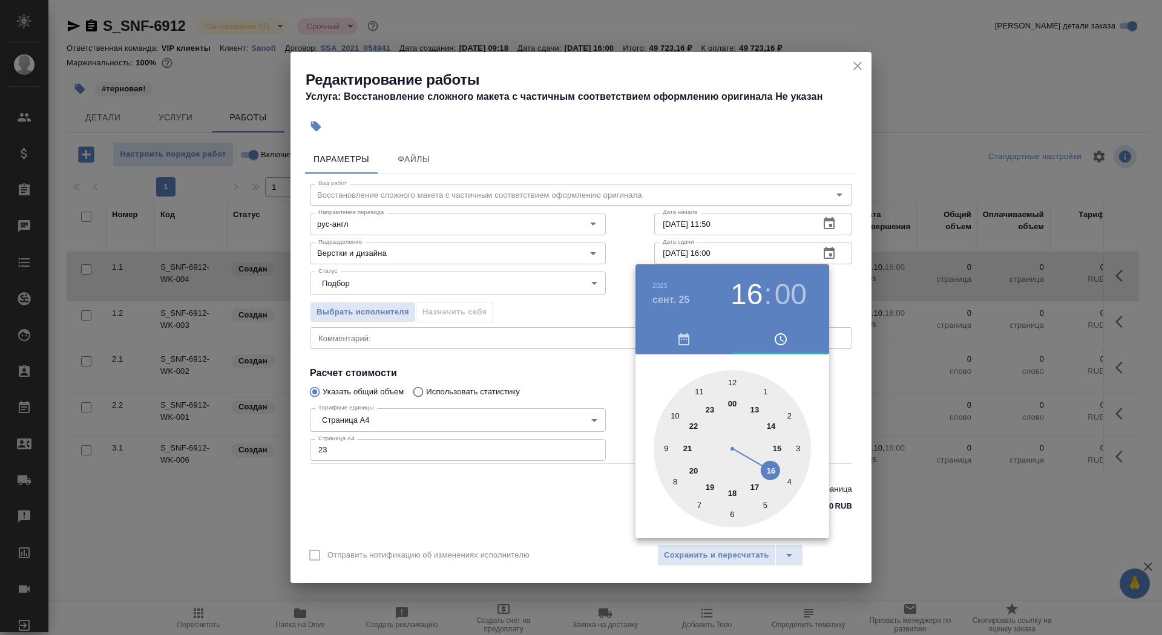
click at [734, 382] on div at bounding box center [731, 448] width 157 height 157
type input "[DATE] 12:00"
click at [734, 382] on div at bounding box center [731, 448] width 157 height 157
click at [578, 502] on div at bounding box center [581, 317] width 1162 height 635
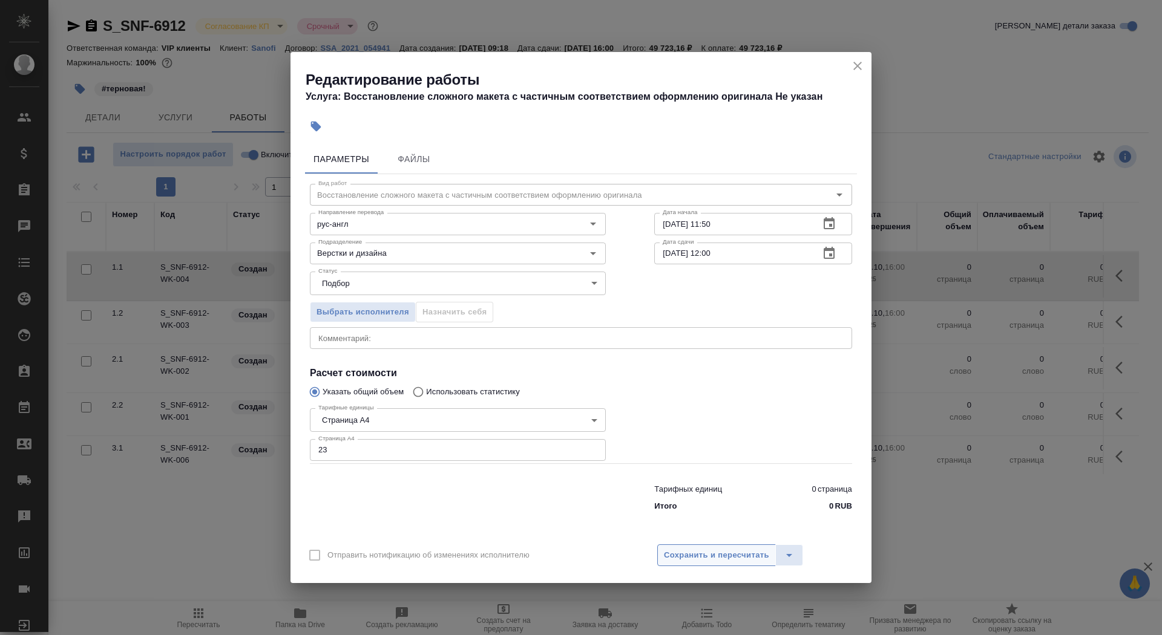
click at [709, 552] on span "Сохранить и пересчитать" at bounding box center [716, 556] width 105 height 14
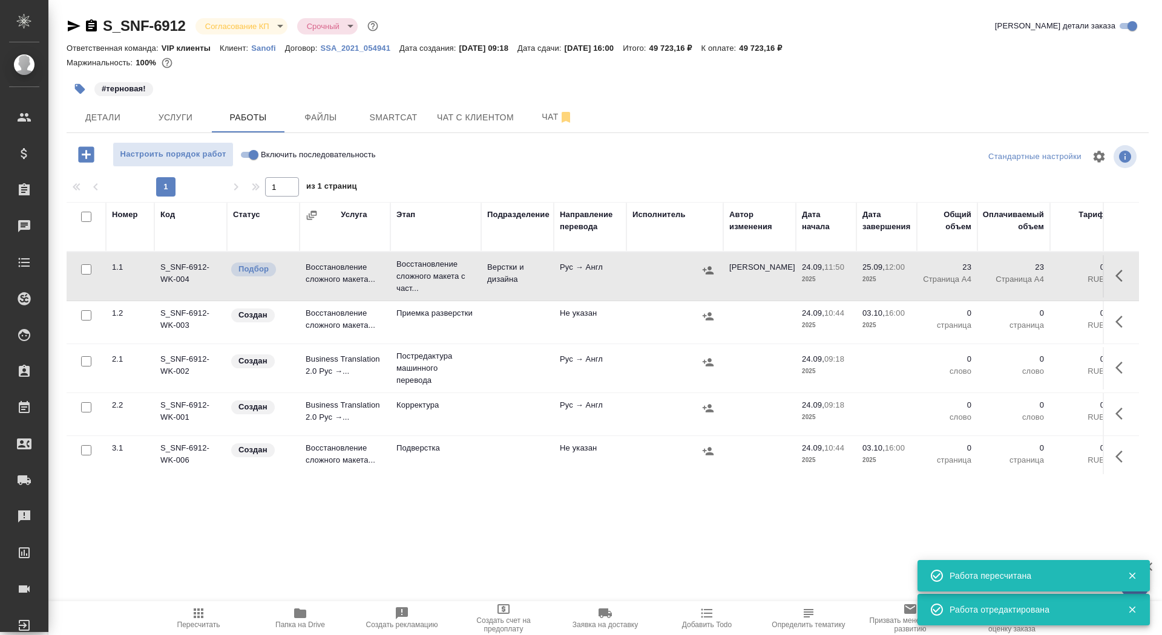
click at [77, 81] on button "button" at bounding box center [80, 89] width 27 height 27
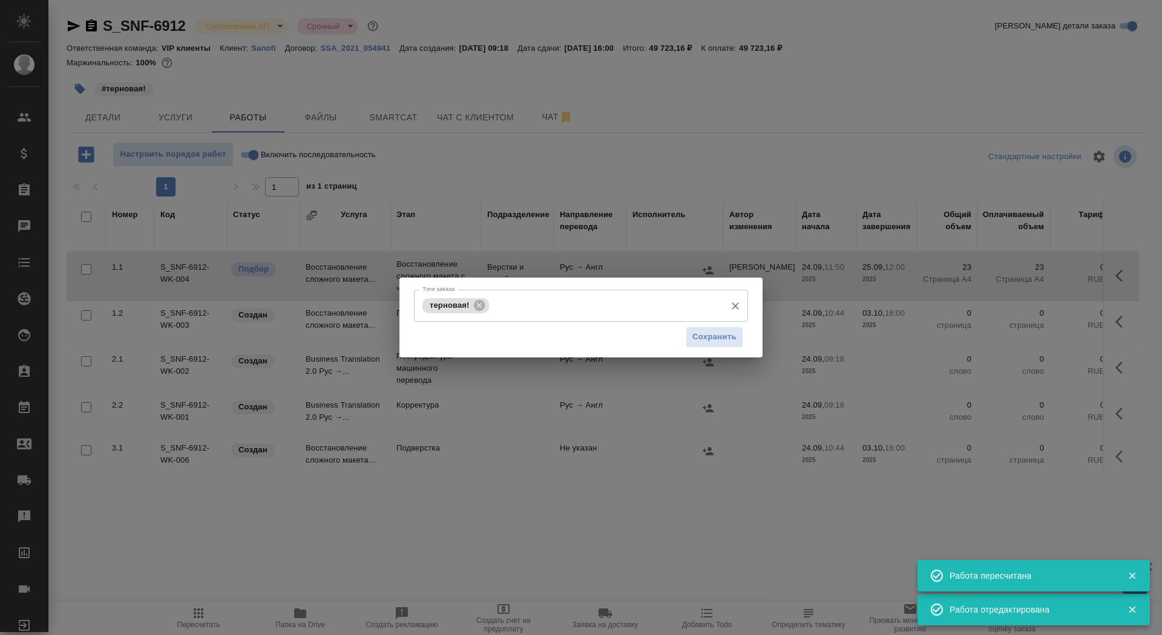
click at [512, 304] on input "Тэги заказа" at bounding box center [605, 305] width 227 height 21
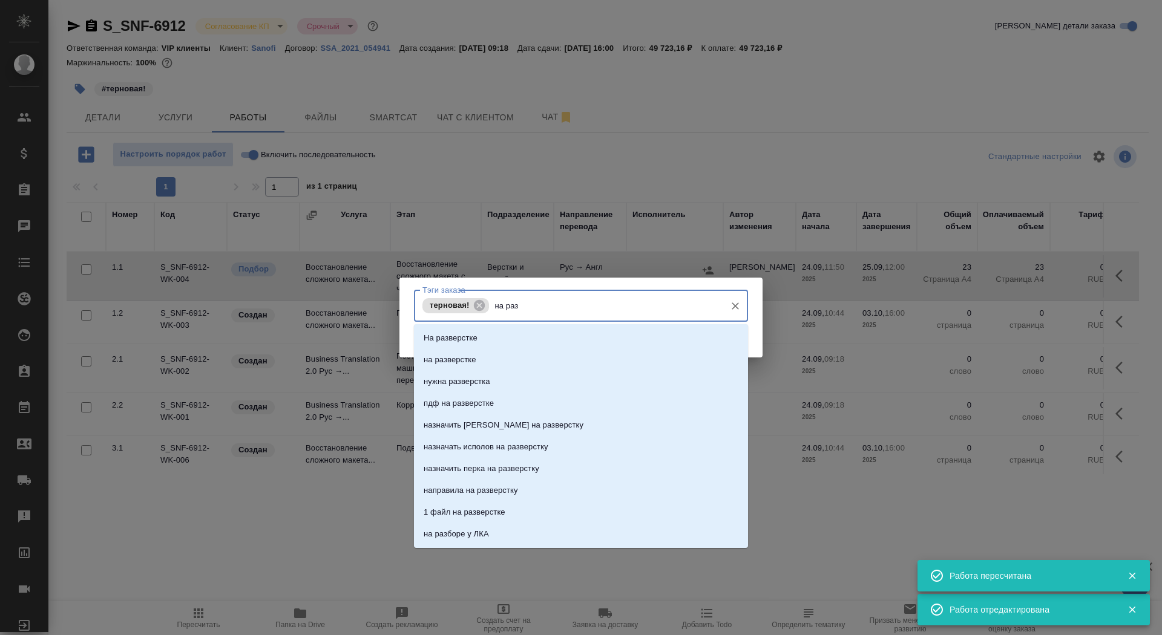
type input "на разв"
click at [527, 362] on li "на разверстке" at bounding box center [581, 360] width 334 height 22
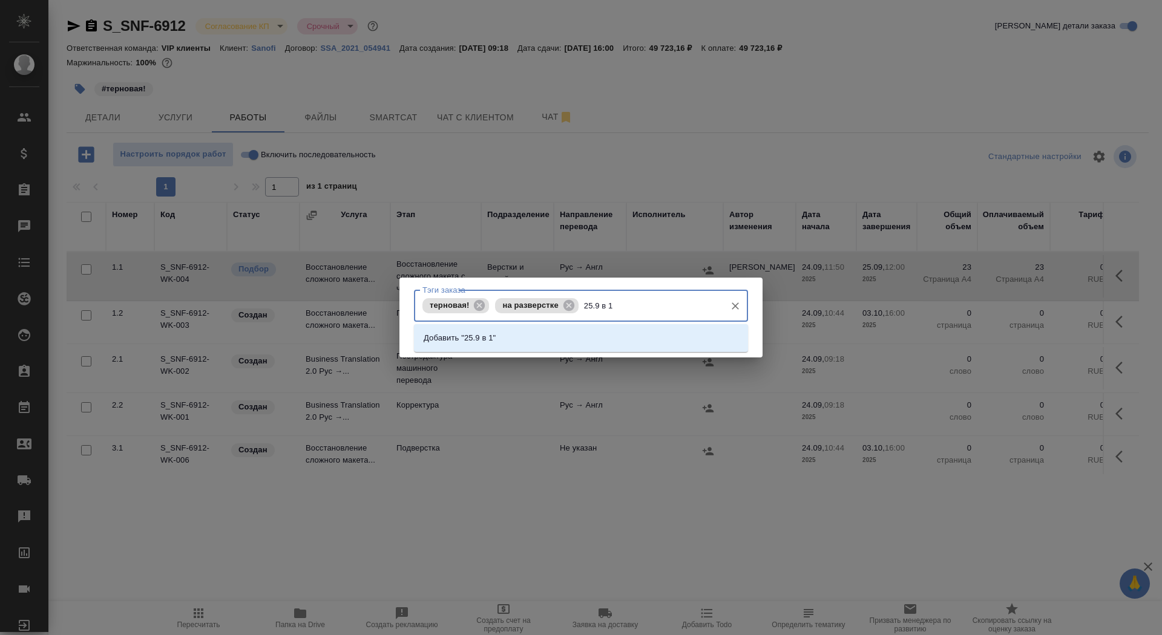
type input "25.9 в 12"
click at [536, 338] on li "Добавить "25.9 в 12"" at bounding box center [581, 338] width 334 height 22
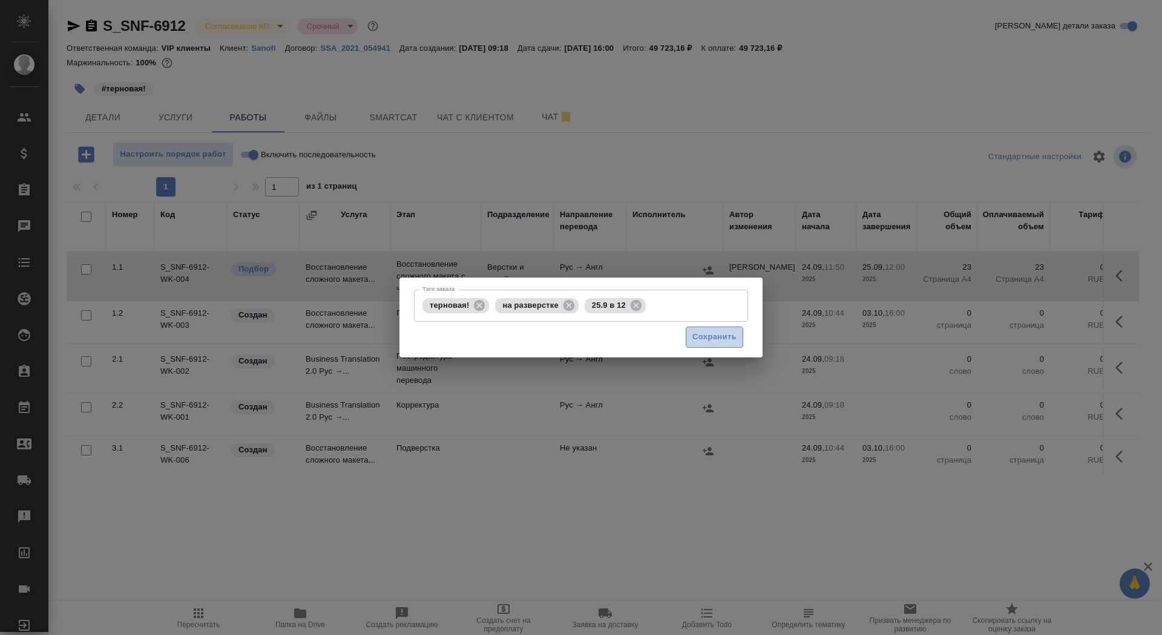
click at [704, 341] on span "Сохранить" at bounding box center [714, 337] width 44 height 14
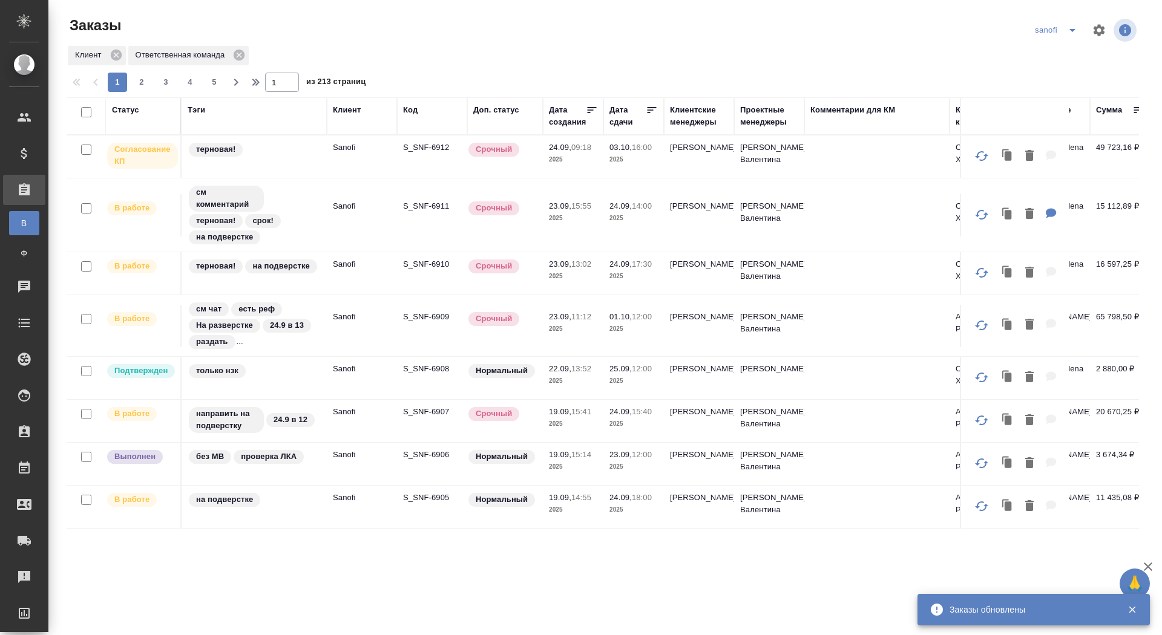
click at [422, 145] on p "S_SNF-6912" at bounding box center [432, 148] width 58 height 12
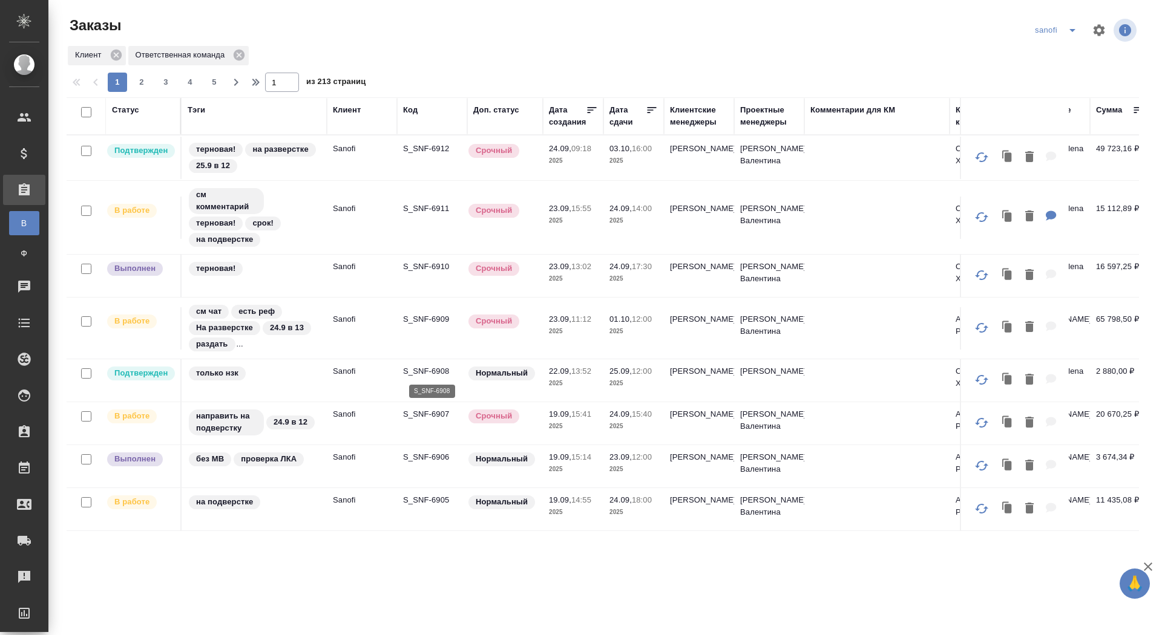
click at [422, 370] on p "S_SNF-6908" at bounding box center [432, 371] width 58 height 12
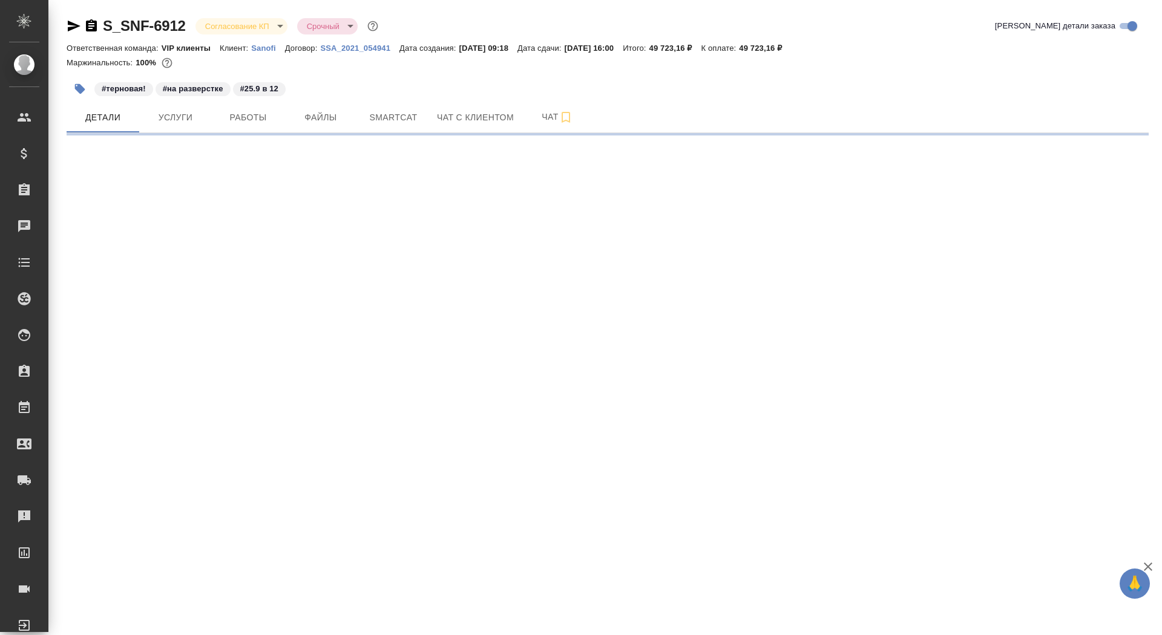
select select "RU"
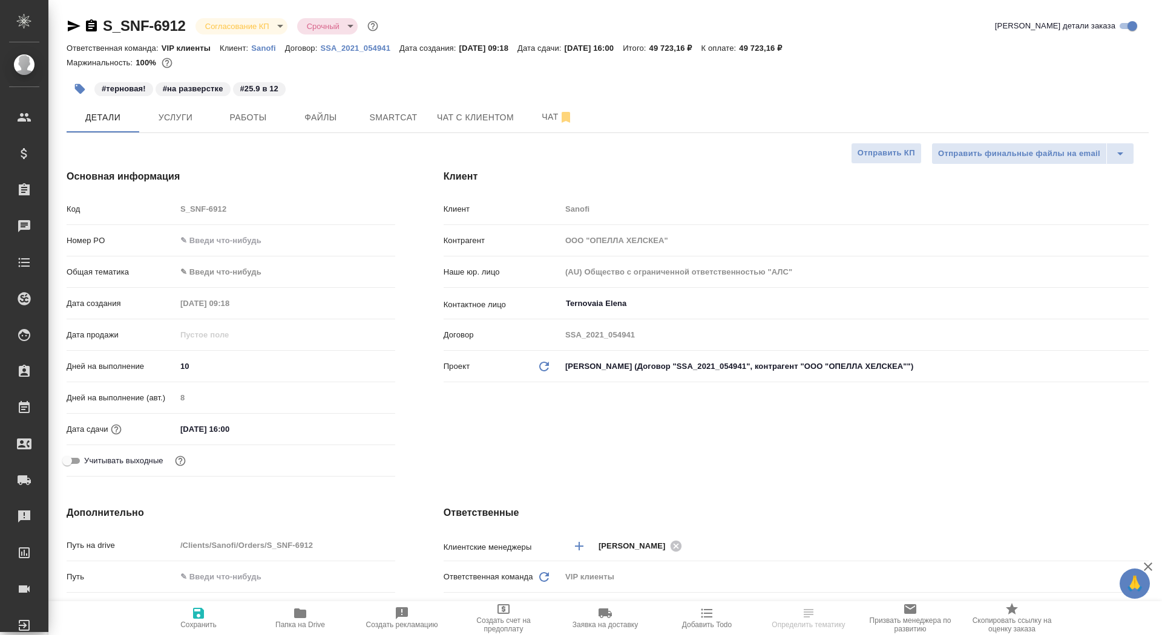
type textarea "x"
click at [231, 232] on input "text" at bounding box center [285, 241] width 219 height 18
paste input "E005870317"
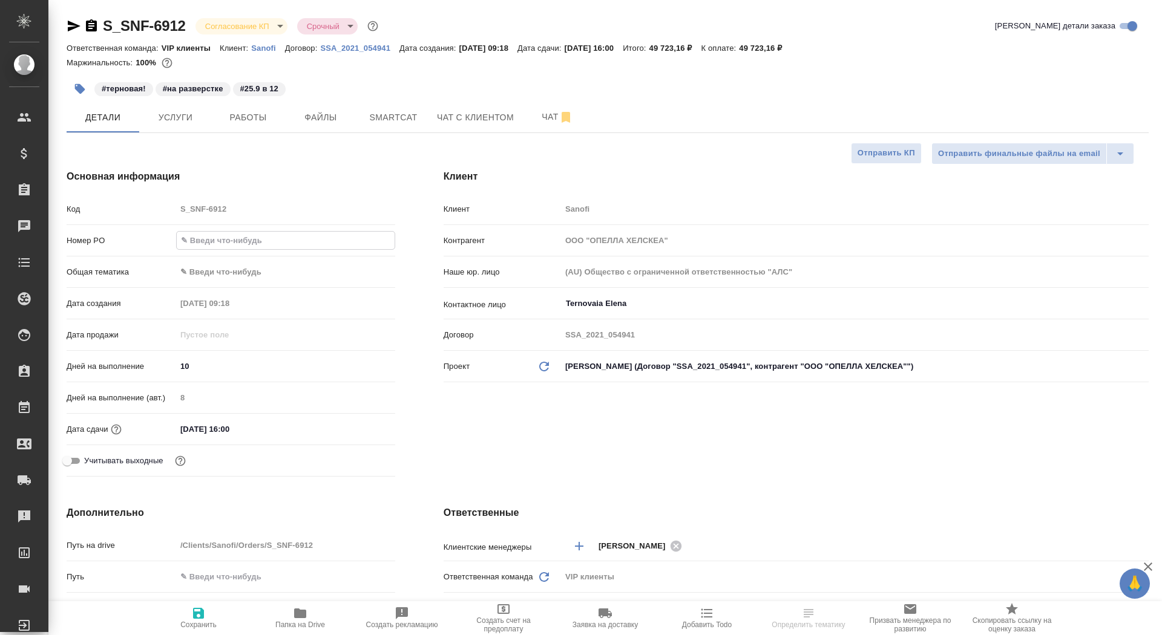
type input "E005870317"
type textarea "x"
type input "E005870317"
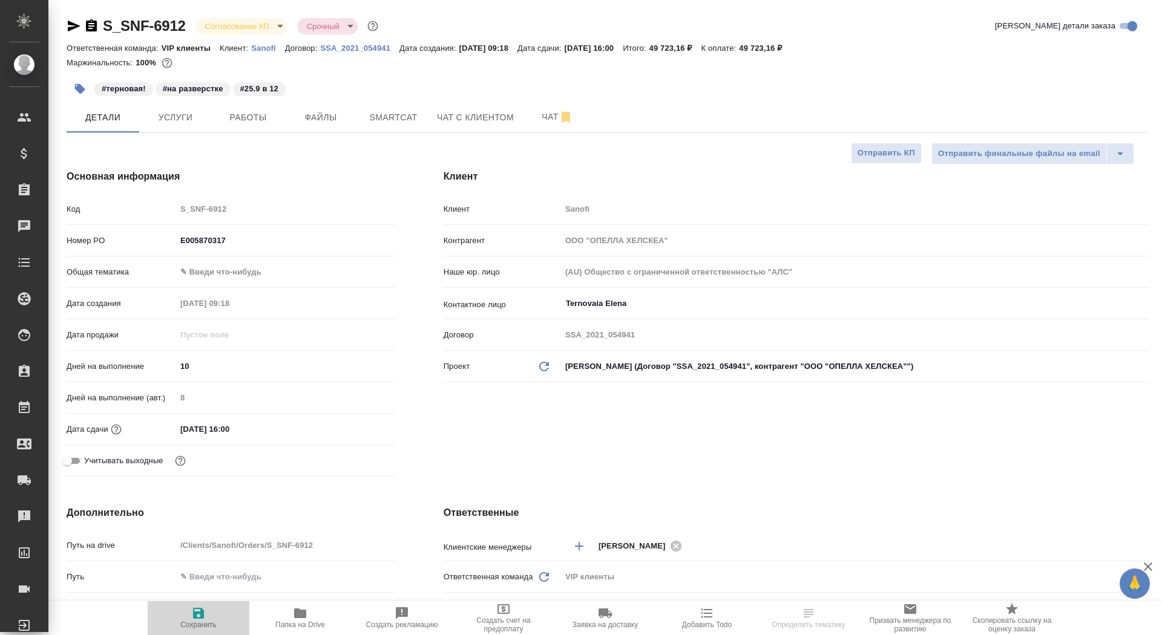
click at [193, 607] on icon "button" at bounding box center [198, 613] width 15 height 15
type textarea "x"
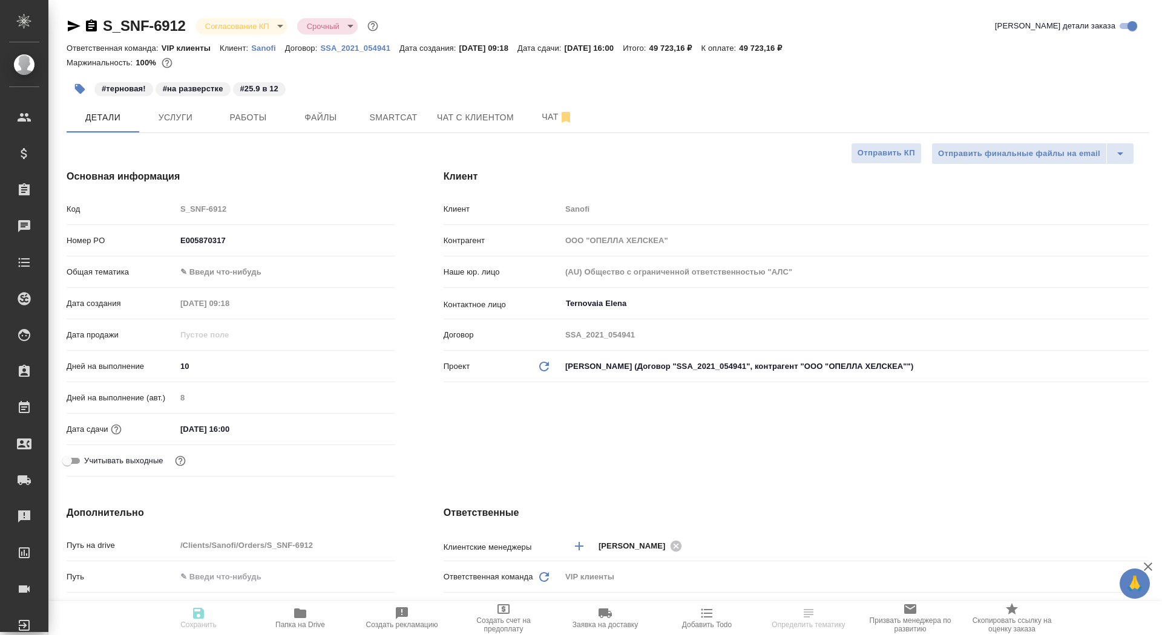
type textarea "x"
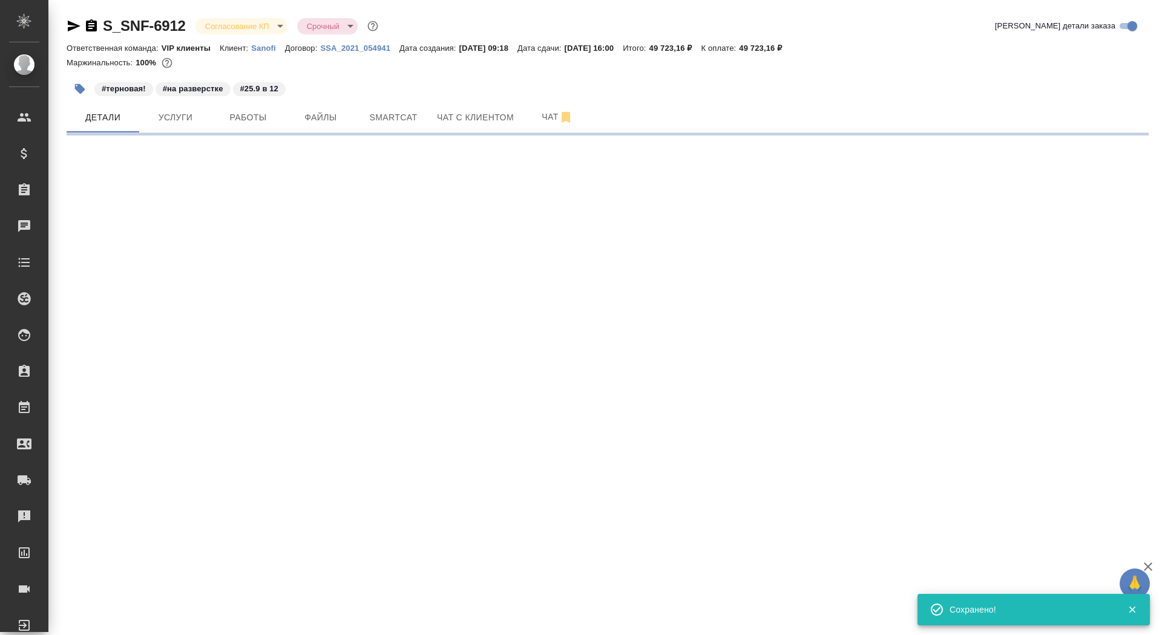
click at [250, 30] on body "🙏 .cls-1 fill:#fff; AWATERA Saydasheva Dilyara Клиенты Спецификации Заказы 0 Ча…" at bounding box center [581, 317] width 1162 height 635
select select "RU"
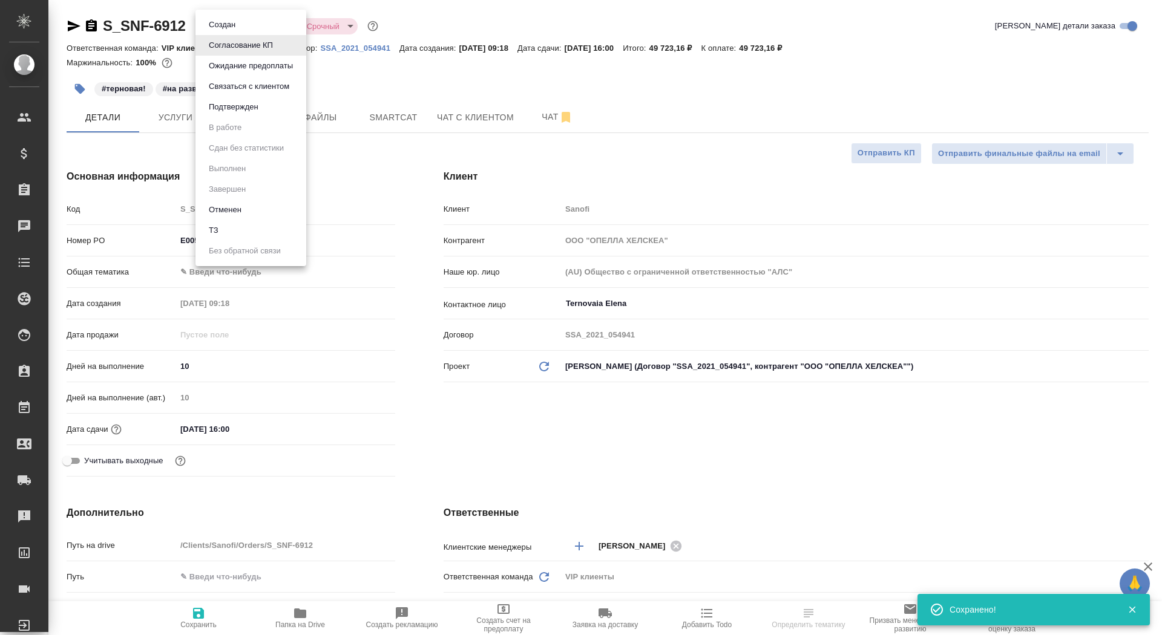
type textarea "x"
click at [251, 109] on button "Подтвержден" at bounding box center [233, 106] width 57 height 13
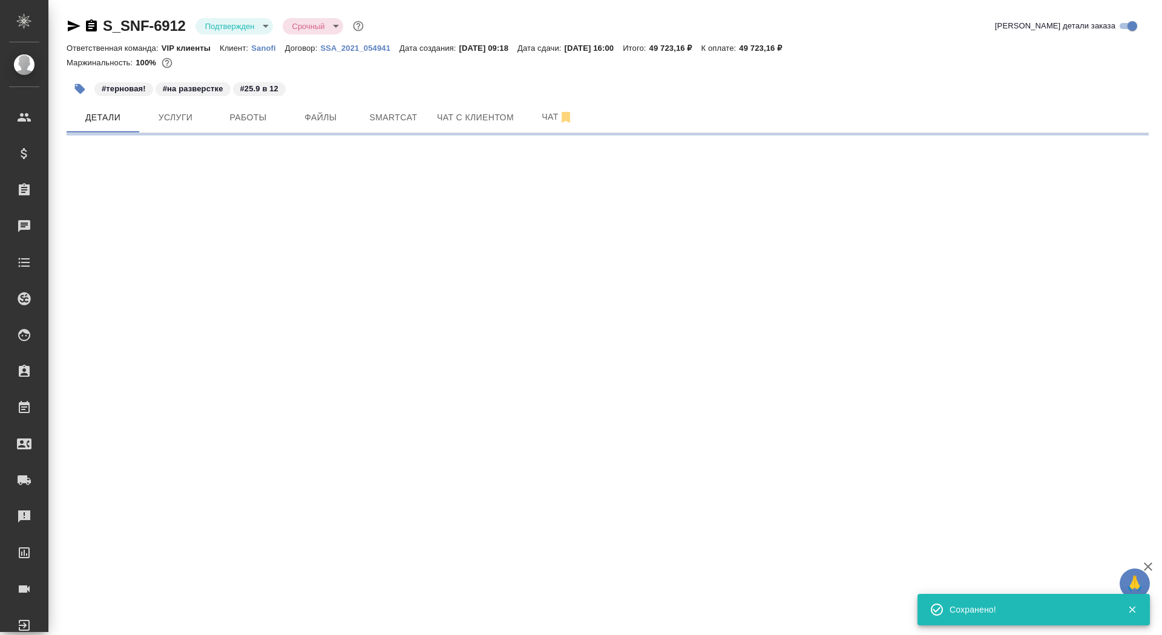
select select "RU"
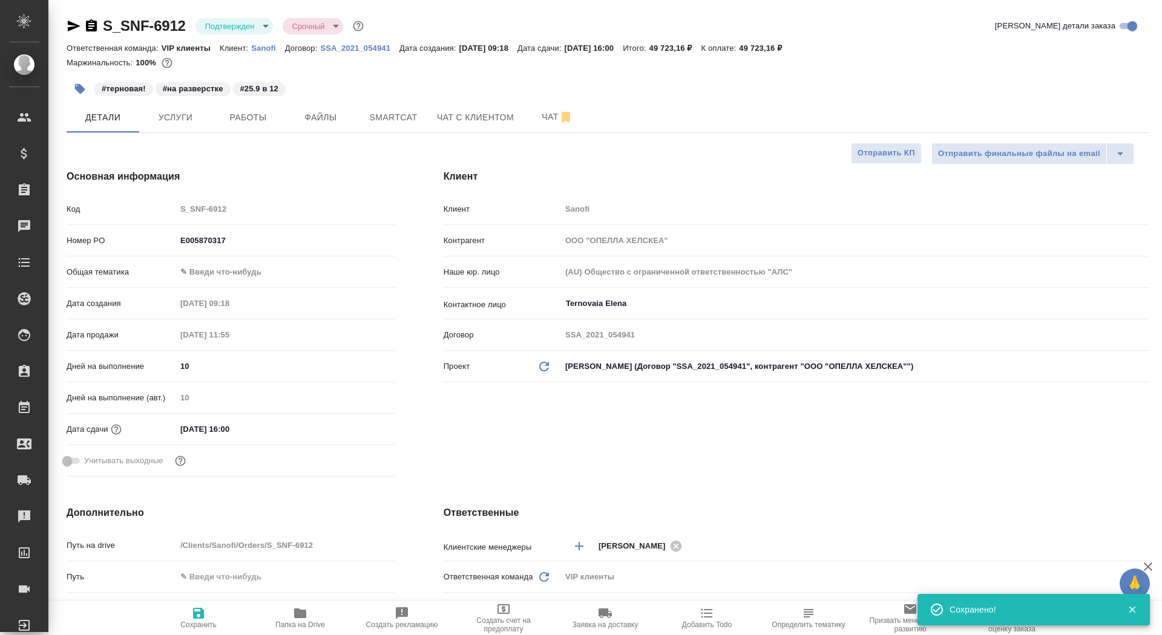
type textarea "x"
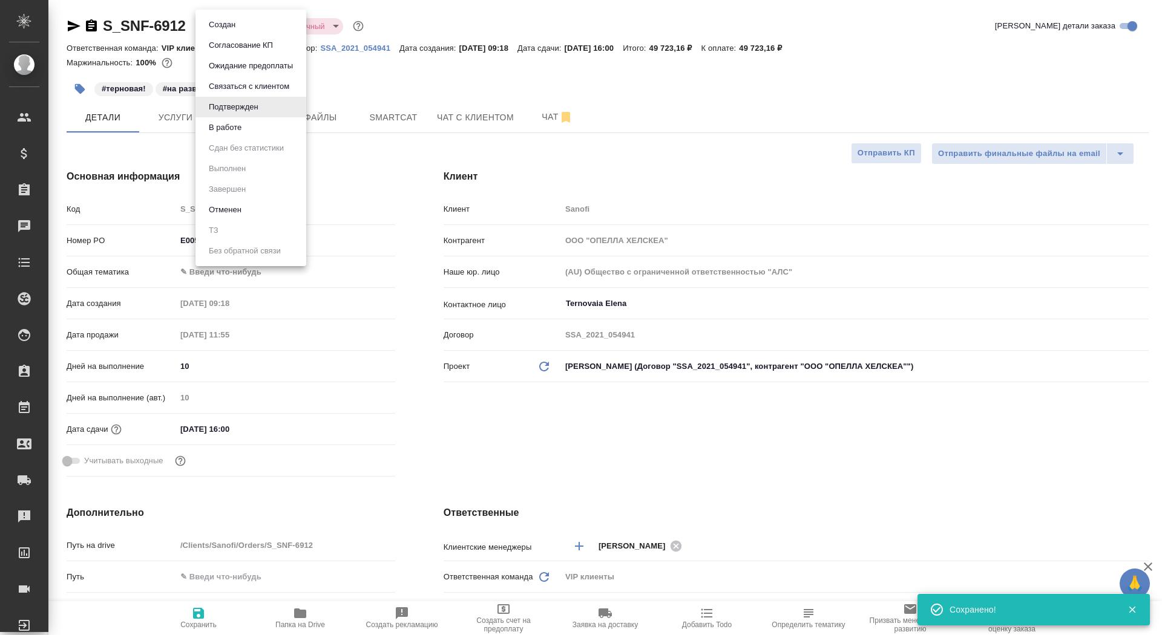
click at [238, 26] on body "🙏 .cls-1 fill:#fff; AWATERA Saydasheva Dilyara Клиенты Спецификации Заказы 0 Ча…" at bounding box center [581, 317] width 1162 height 635
click at [459, 91] on div at bounding box center [581, 317] width 1162 height 635
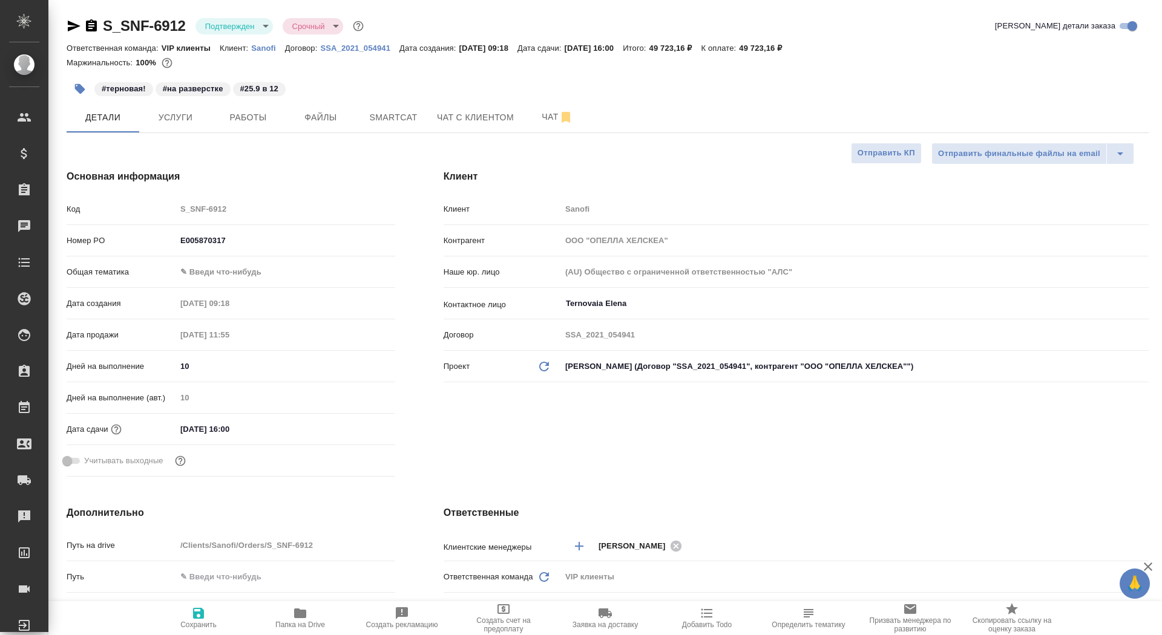
type textarea "x"
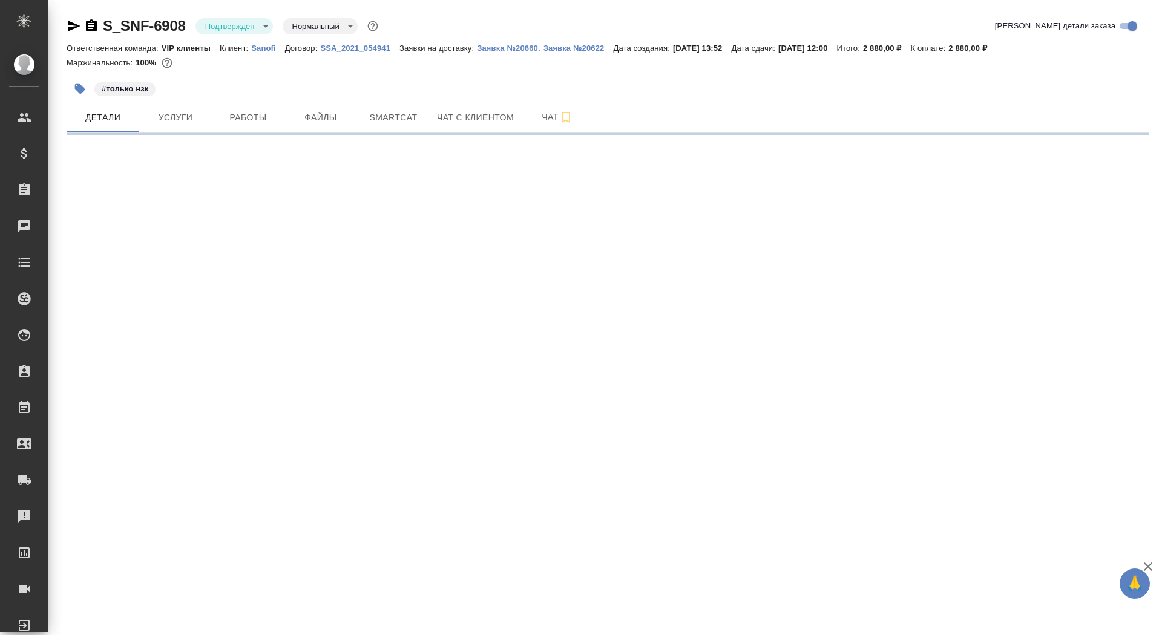
select select "RU"
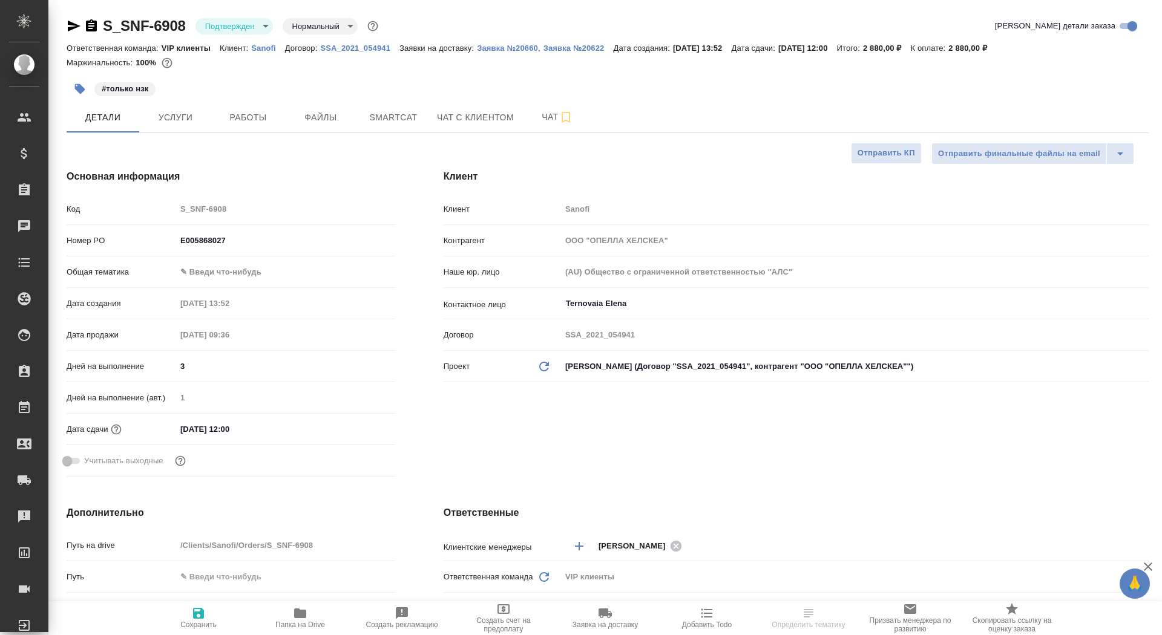
type textarea "x"
click at [525, 47] on p "Заявка №20660" at bounding box center [507, 48] width 61 height 9
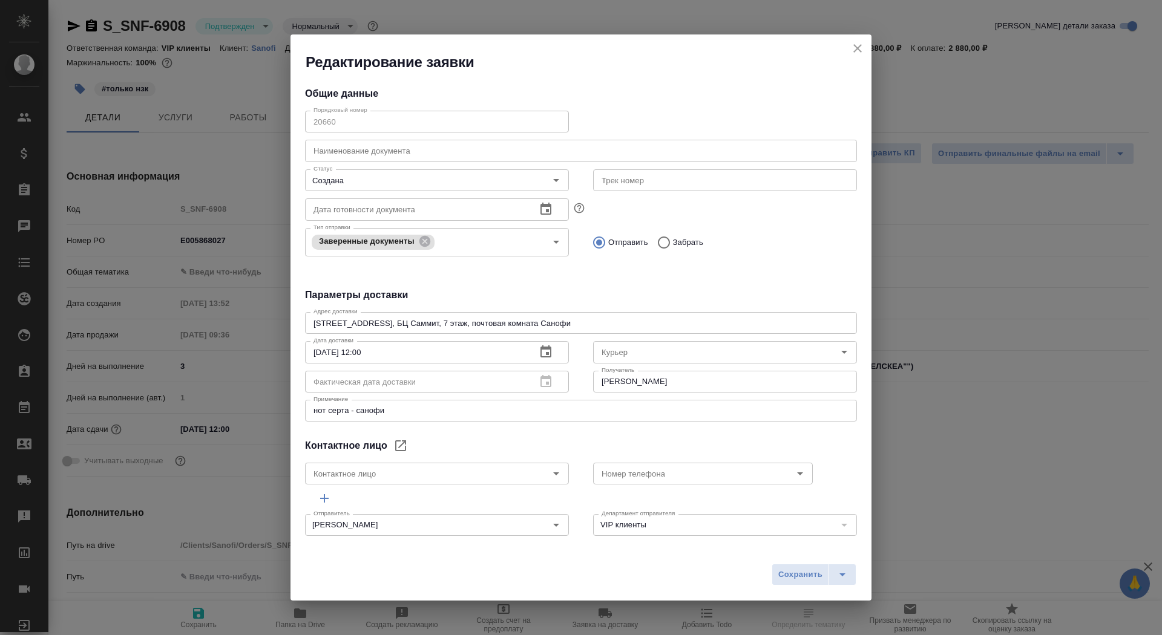
type input "Ternovaia Elena"
click at [857, 47] on icon "close" at bounding box center [857, 48] width 15 height 15
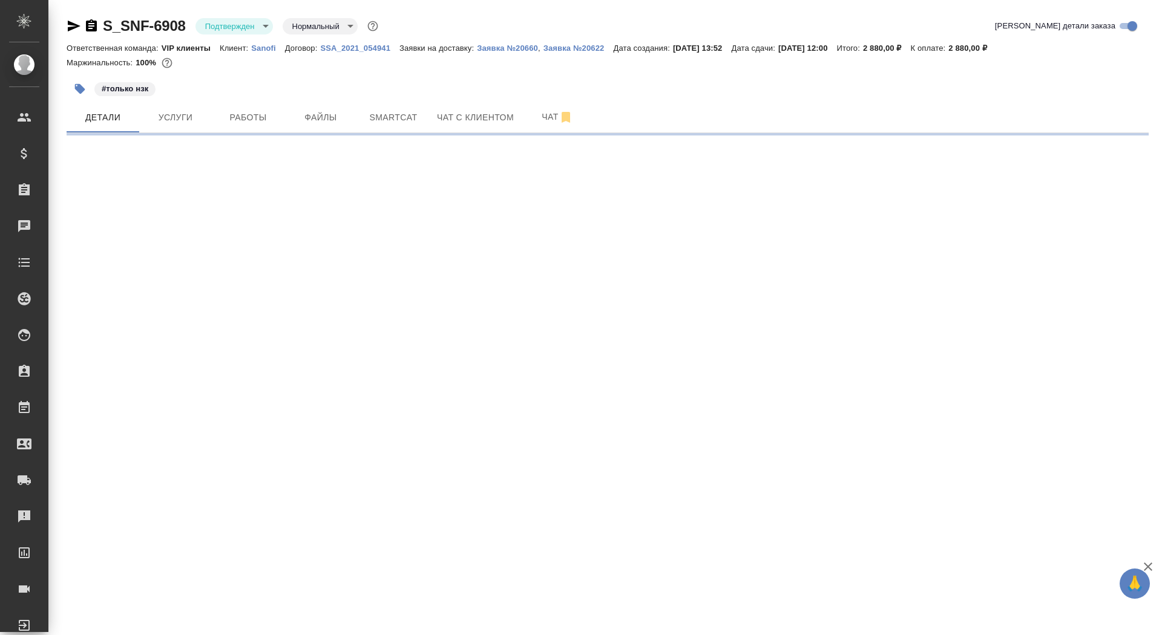
select select "RU"
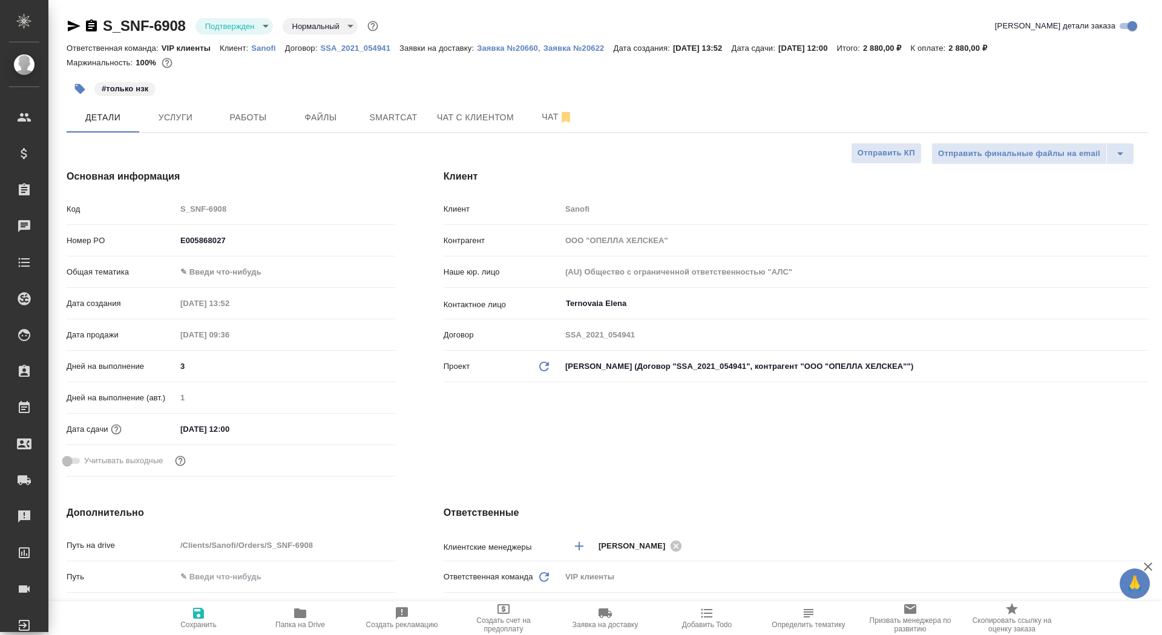
type textarea "x"
click at [508, 48] on p "Заявка №20660" at bounding box center [507, 48] width 61 height 9
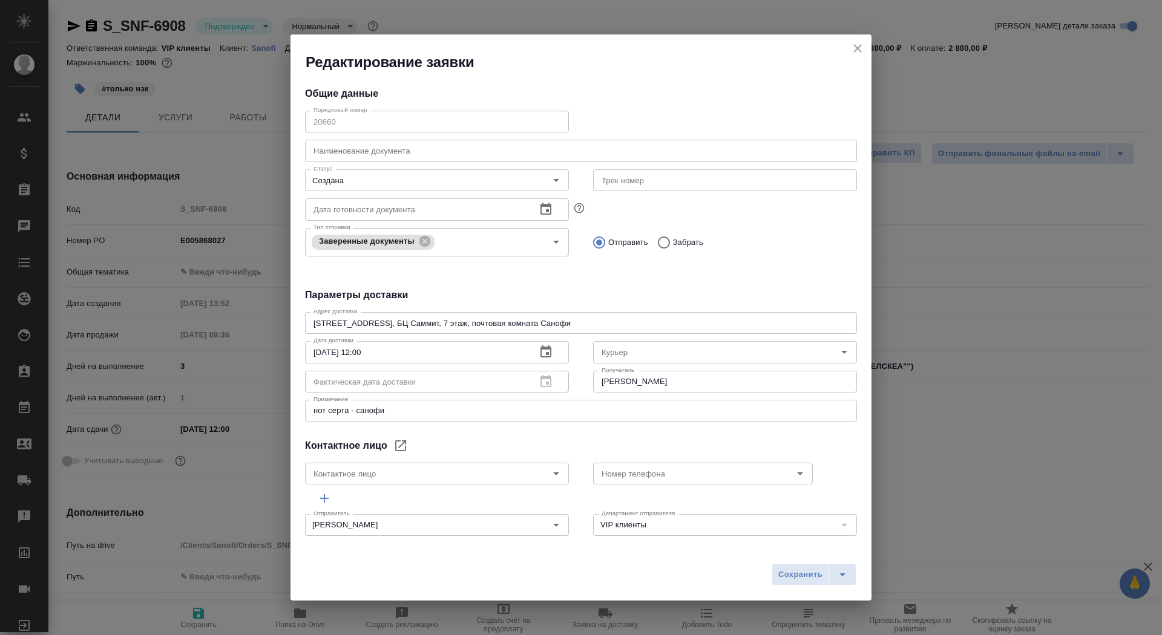
type input "Ternovaia Elena"
type textarea "x"
